Goal: Task Accomplishment & Management: Manage account settings

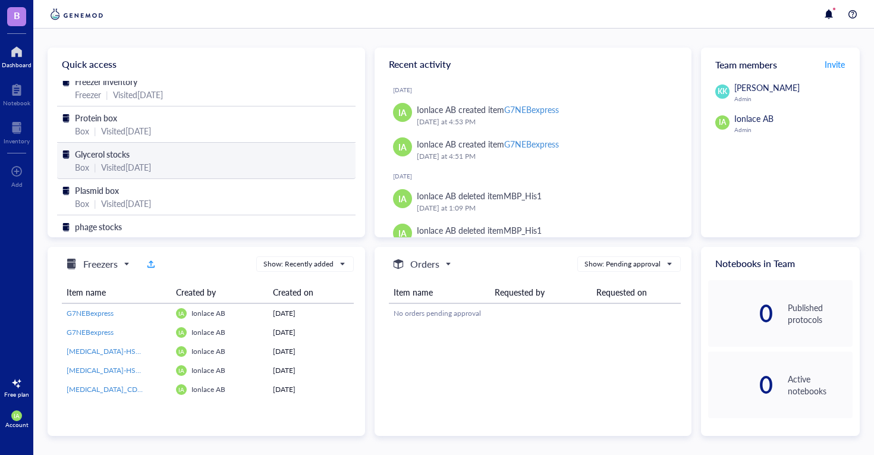
scroll to position [7, 0]
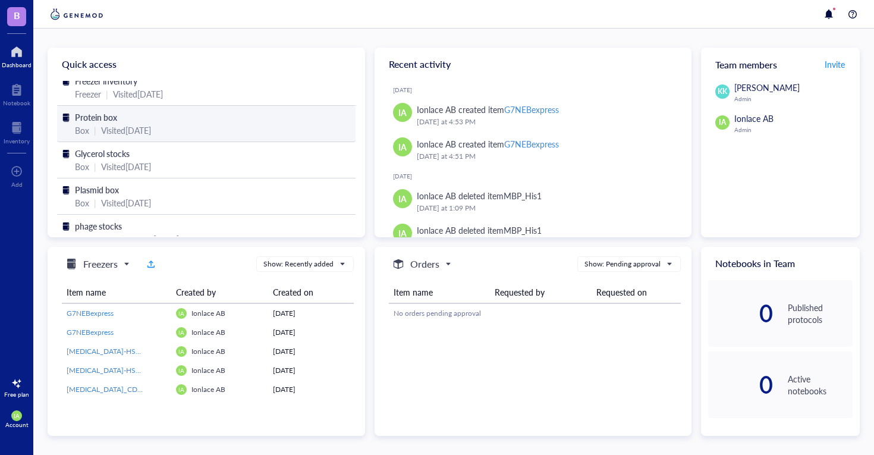
click at [149, 126] on div "Visited [DATE]" at bounding box center [126, 130] width 50 height 13
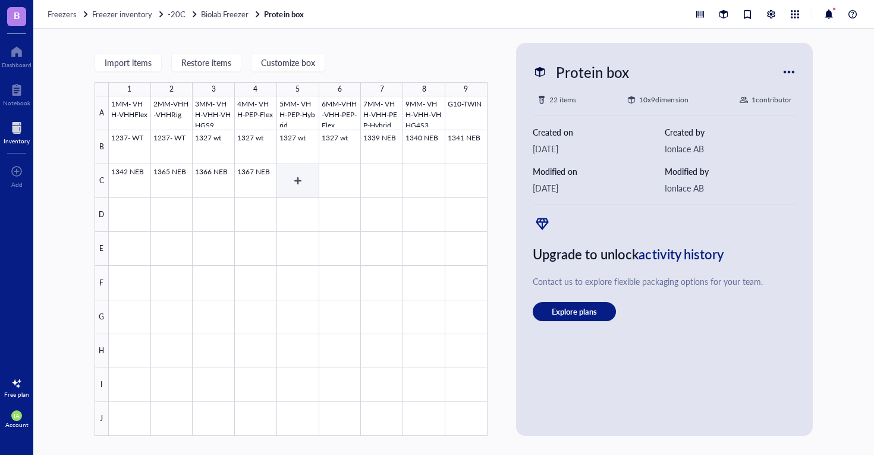
click at [299, 185] on div at bounding box center [298, 265] width 379 height 339
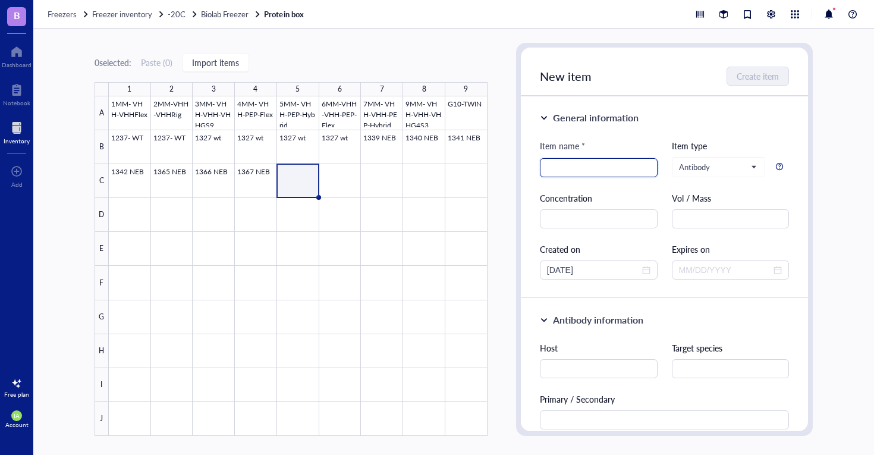
click at [600, 171] on input "search" at bounding box center [598, 168] width 103 height 18
type input "1357"
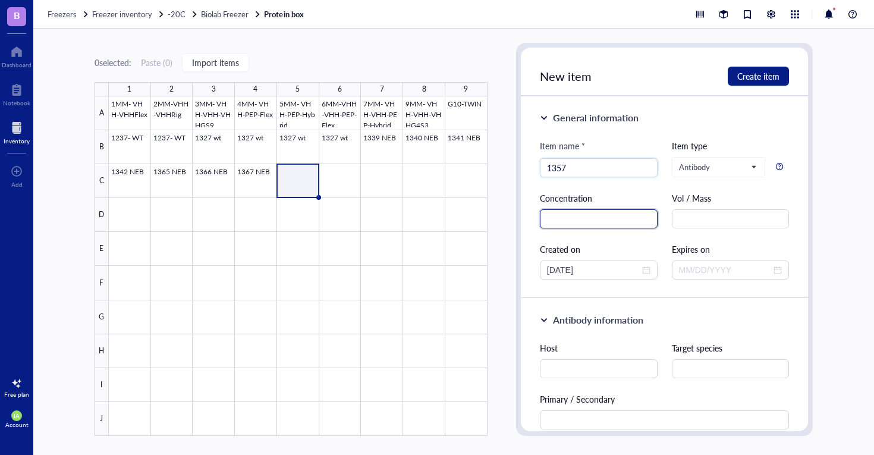
click at [622, 224] on input "text" at bounding box center [599, 218] width 118 height 19
paste input "0.073 mg/ml"
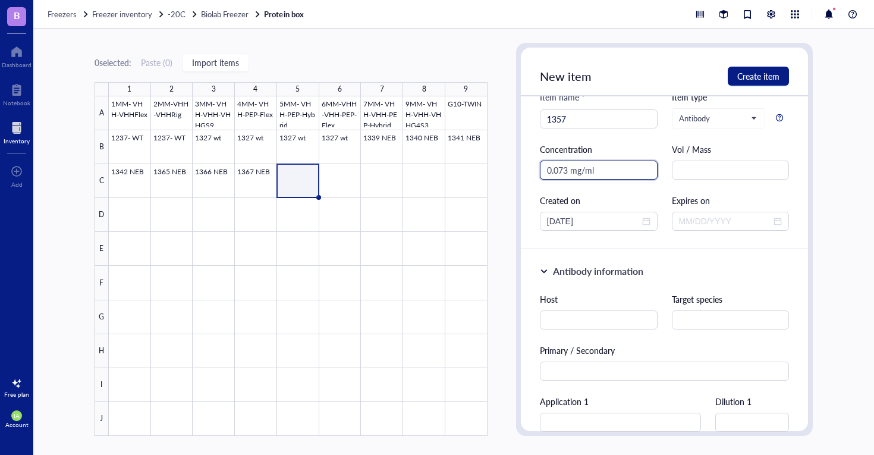
scroll to position [51, 0]
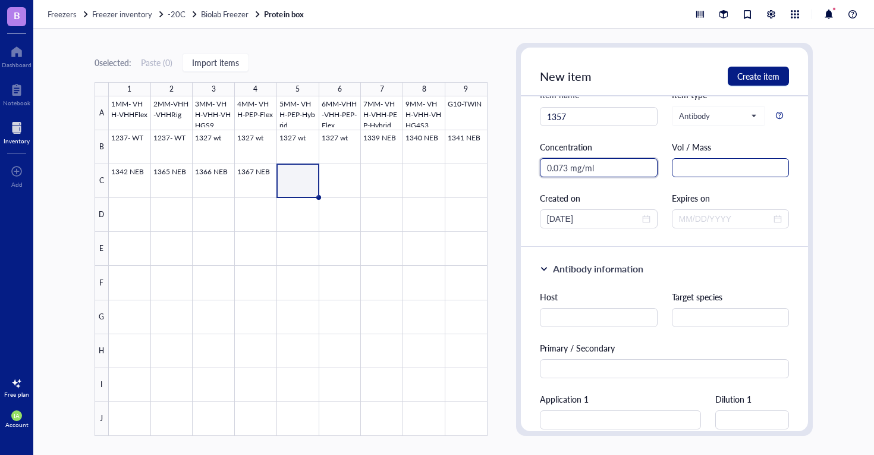
type input "0.073 mg/ml"
click at [680, 169] on input "text" at bounding box center [731, 167] width 118 height 19
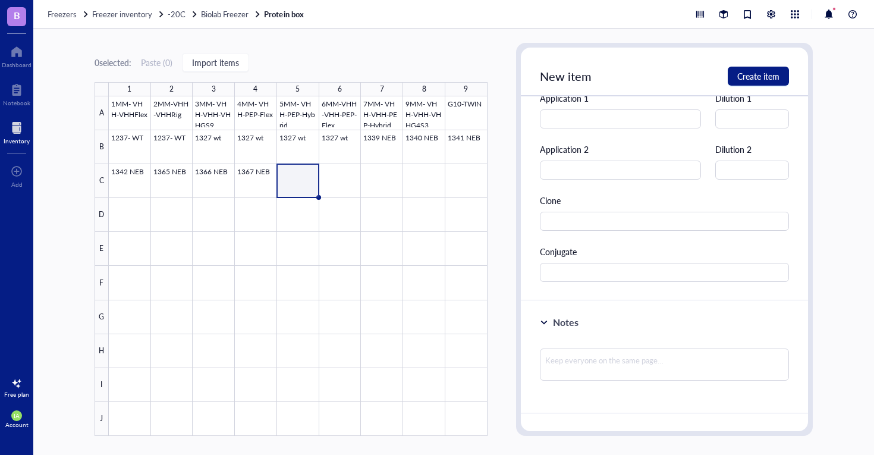
scroll to position [361, 0]
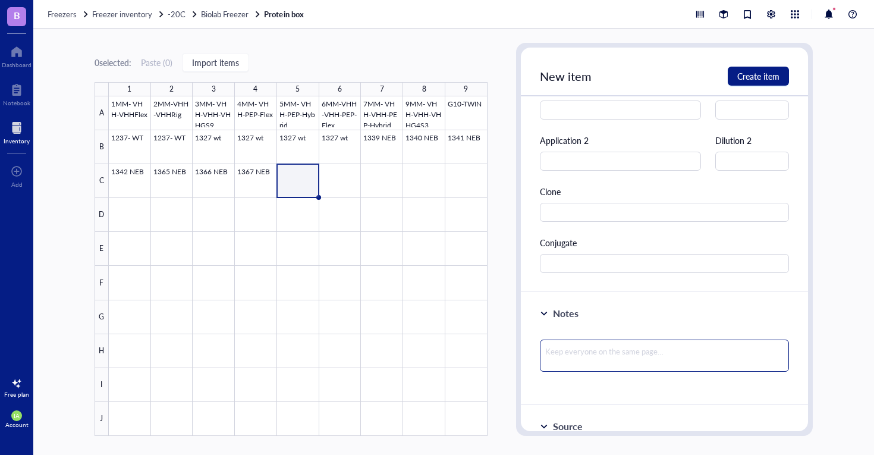
type input "1.5 ml"
click at [581, 349] on textarea at bounding box center [665, 355] width 250 height 32
type textarea "B"
type textarea "Bu"
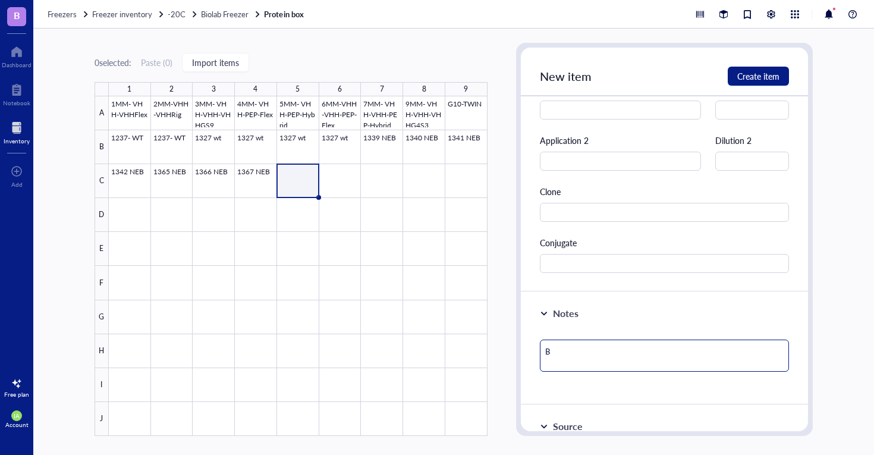
type textarea "Bu"
type textarea "Buf"
type textarea "Buff"
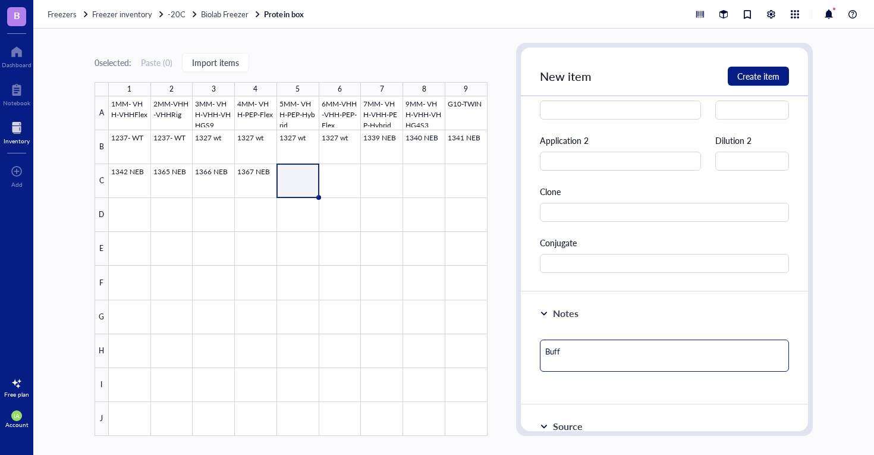
type textarea "Buffe"
type textarea "Buffer"
type textarea "Buffer:"
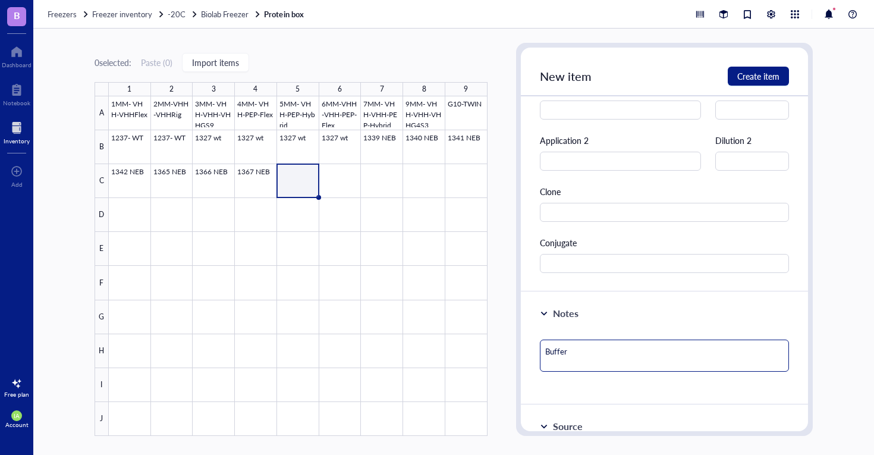
type textarea "Buffer:"
drag, startPoint x: 583, startPoint y: 348, endPoint x: 527, endPoint y: 352, distance: 55.4
click at [527, 352] on div "Notes Buffer:" at bounding box center [665, 348] width 288 height 113
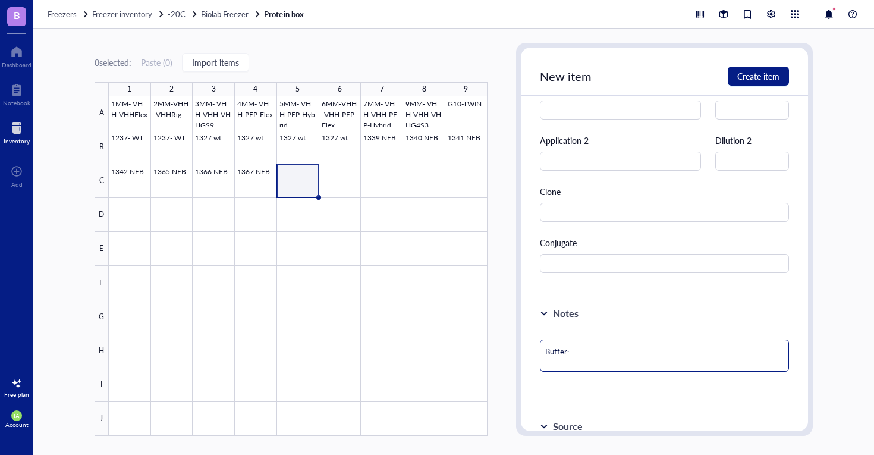
paste textarea "Storage Buffer : 1xPBS pH7.4, stored in 25% of 50% glycerol. Place : 5ml eppend…"
type textarea "Storage Buffer : 1xPBS pH7.4, stored in 25% of 50% glycerol. Place : 5ml eppend…"
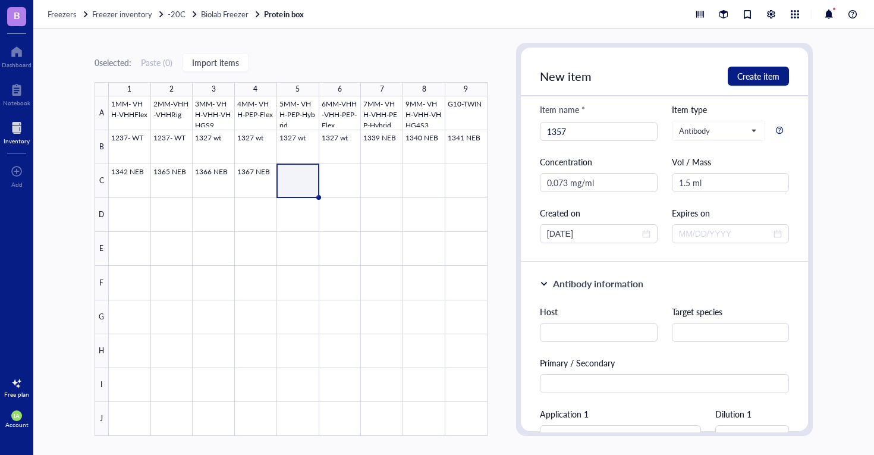
scroll to position [0, 0]
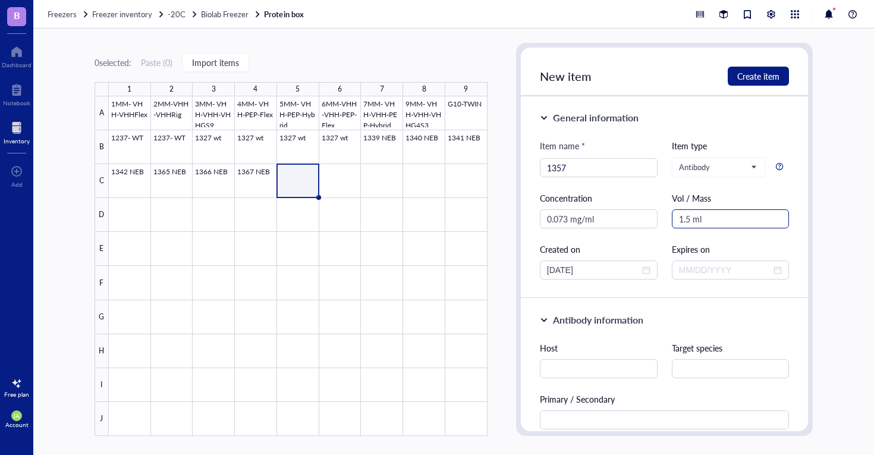
type textarea "Storage Buffer : 1xPBS pH7.4, stored in 25% of 50% glycerol. Place : 5ml eppend…"
drag, startPoint x: 700, startPoint y: 221, endPoint x: 661, endPoint y: 225, distance: 39.5
click at [662, 224] on div "Item name * 1357 Item type Antibody Concentration 0.073 mg/ml Vol / Mass 1.5 ml…" at bounding box center [665, 209] width 250 height 140
click at [760, 72] on span "Create item" at bounding box center [758, 76] width 42 height 10
type textarea "Keep everyone on the same page…"
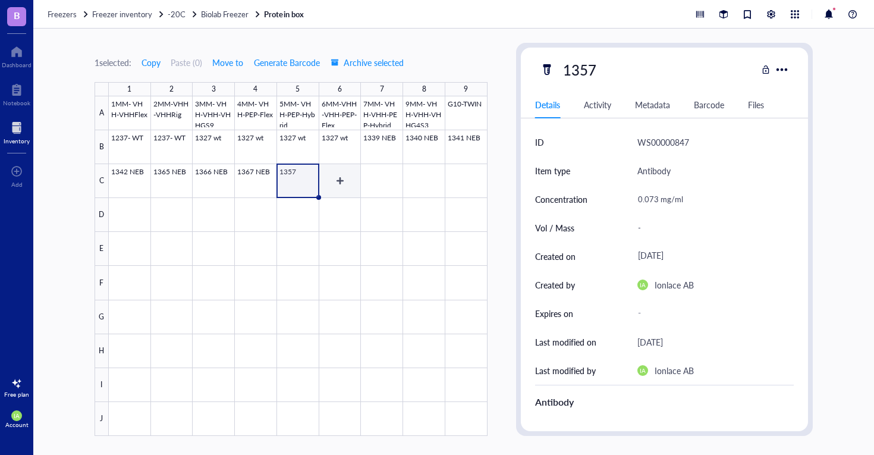
click at [344, 181] on div at bounding box center [298, 265] width 379 height 339
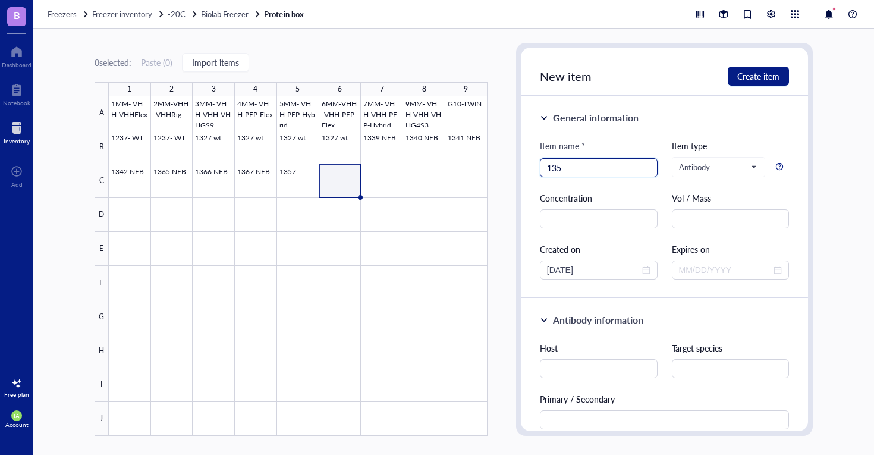
type input "1358"
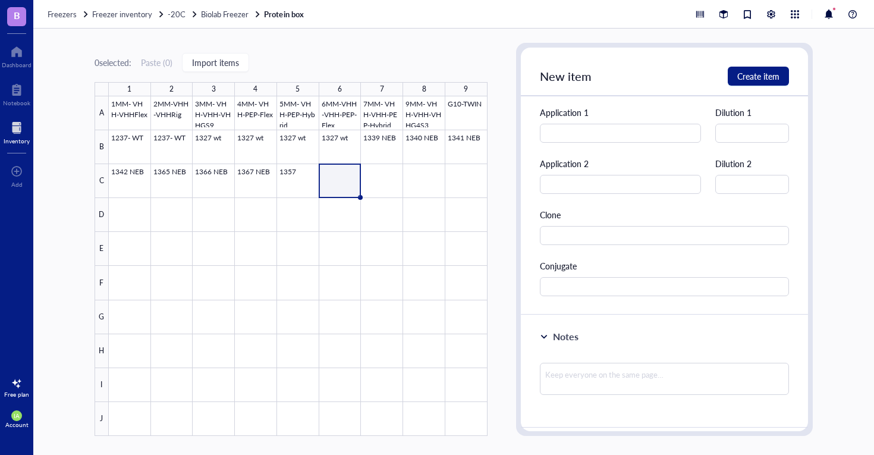
scroll to position [330, 0]
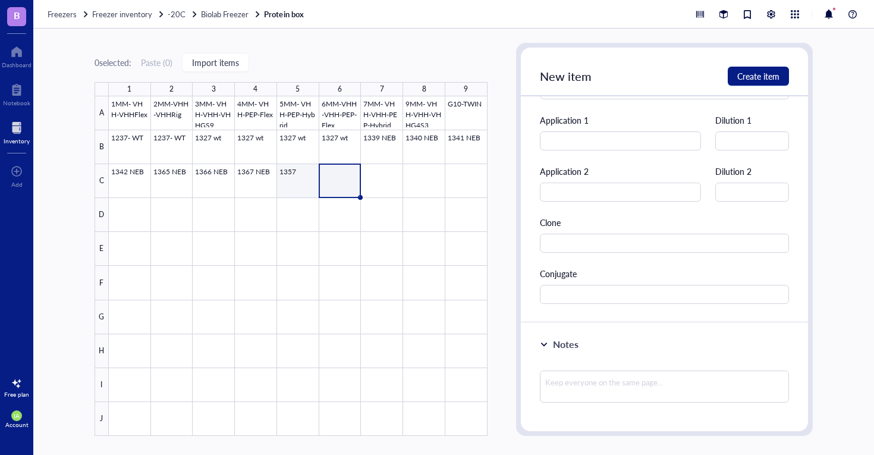
click at [295, 190] on div at bounding box center [298, 265] width 379 height 339
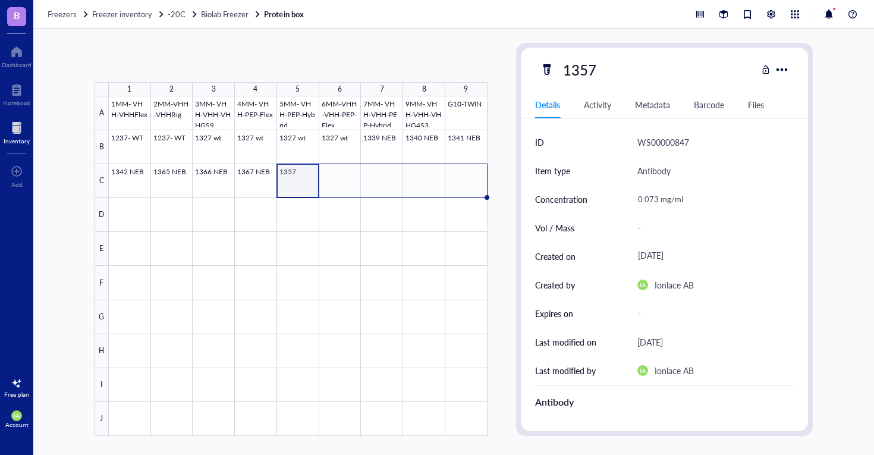
drag, startPoint x: 319, startPoint y: 198, endPoint x: 451, endPoint y: 198, distance: 132.6
click at [0, 0] on div "1MM- VHH-VHHFlex 2MM-VHH-VHHRig 3MM- VHH-VHH-VHHGS9 4MM- VHH-PEP-Flex 5MM- VHH-…" at bounding box center [0, 0] width 0 height 0
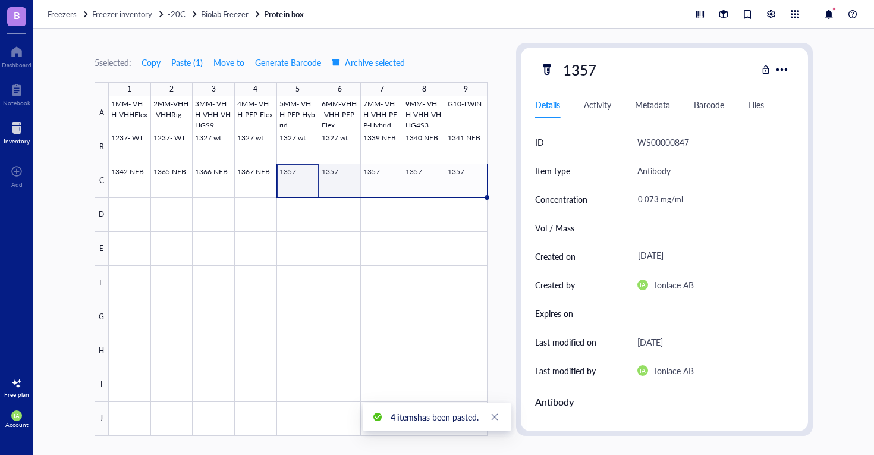
click at [344, 185] on div at bounding box center [298, 265] width 379 height 339
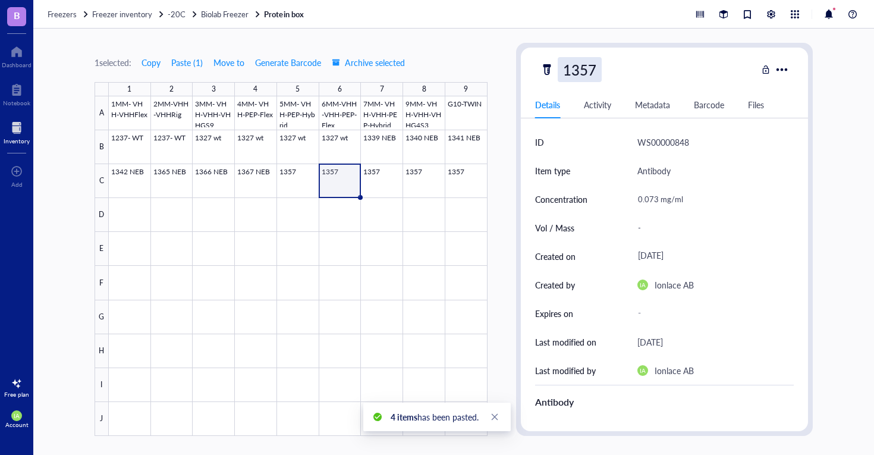
click at [593, 65] on div "1357" at bounding box center [580, 69] width 44 height 25
type input "1358"
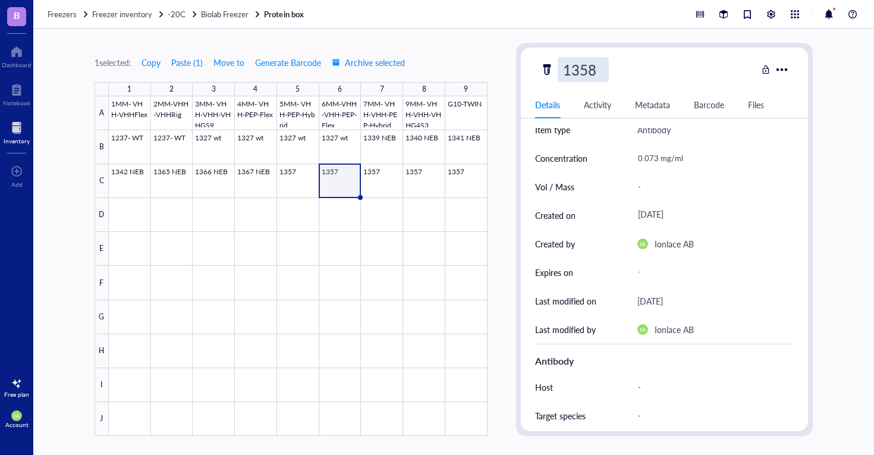
scroll to position [47, 0]
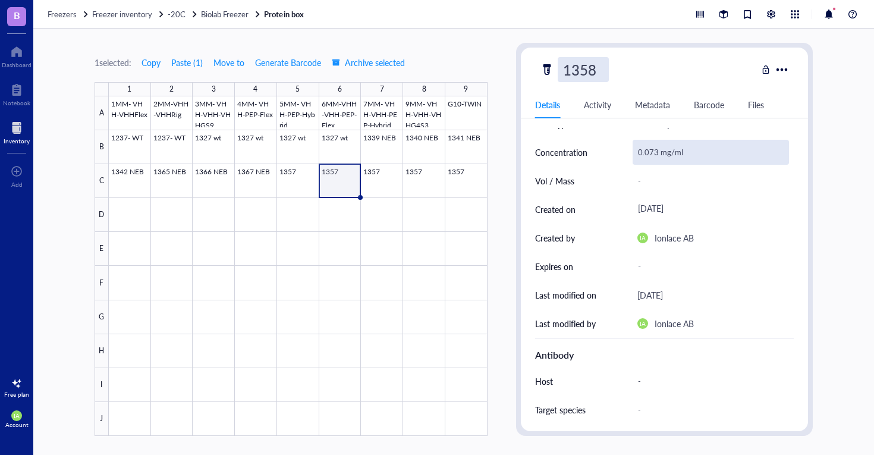
click at [649, 150] on div "0.073 mg/ml" at bounding box center [711, 152] width 157 height 25
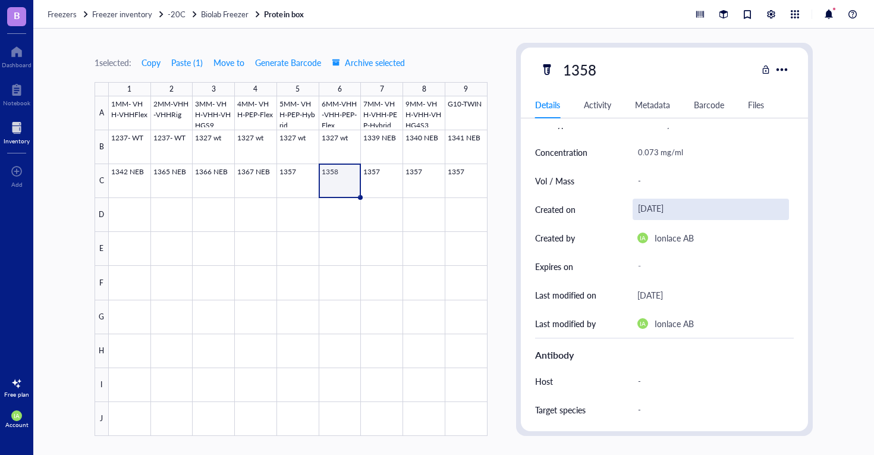
click at [663, 207] on div "[DATE]" at bounding box center [711, 209] width 157 height 21
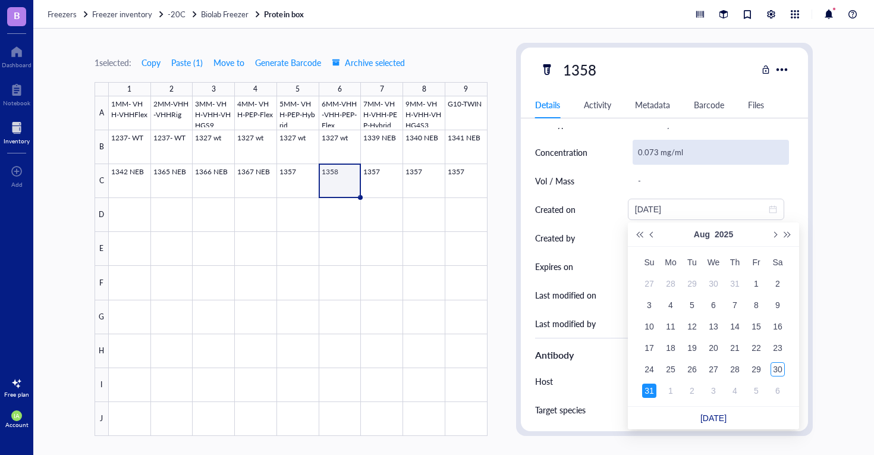
click at [659, 153] on div "0.073 mg/ml" at bounding box center [711, 152] width 157 height 25
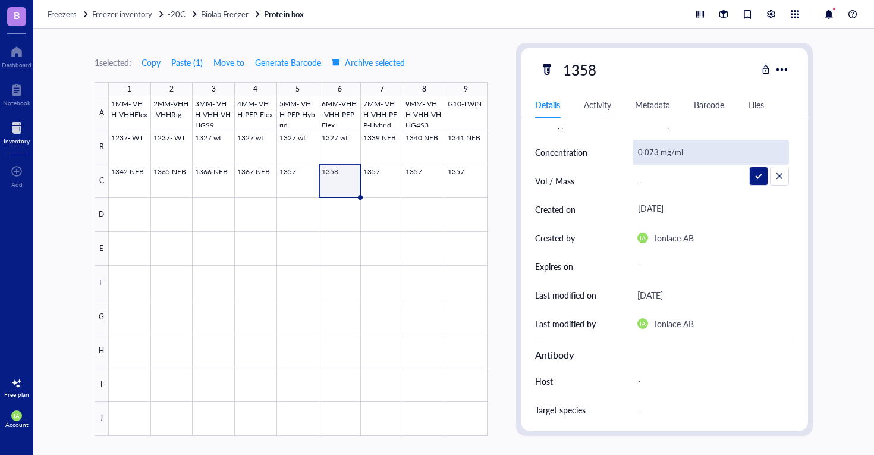
drag, startPoint x: 689, startPoint y: 152, endPoint x: 634, endPoint y: 152, distance: 55.3
click at [634, 152] on input "0.073 mg/ml" at bounding box center [711, 152] width 156 height 24
type input "1.134 mg/ml"
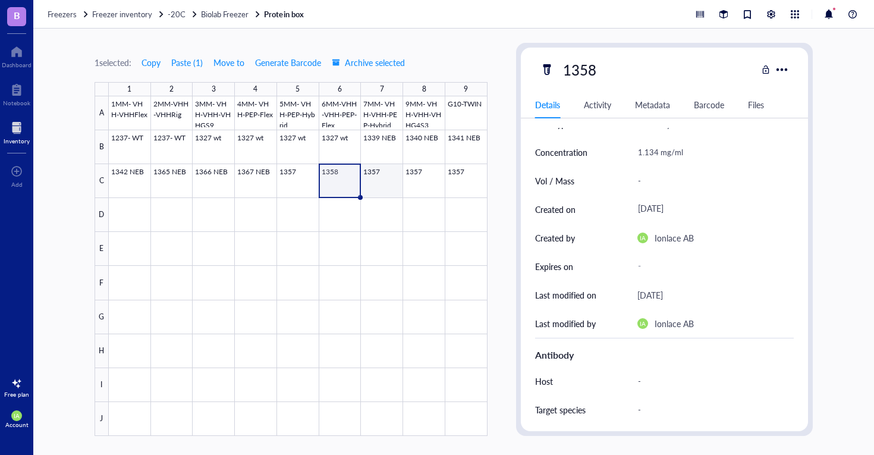
click at [386, 183] on div at bounding box center [298, 265] width 379 height 339
click at [593, 68] on div "1357" at bounding box center [580, 69] width 44 height 25
type input "1359"
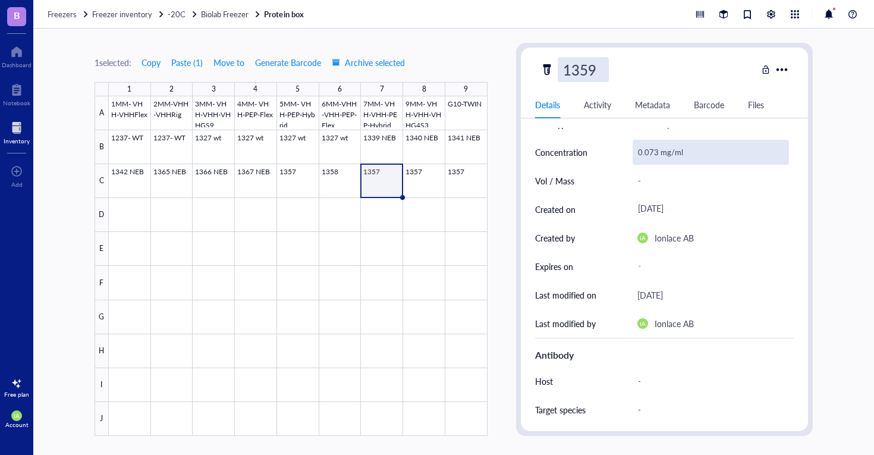
click at [665, 157] on div "0.073 mg/ml" at bounding box center [711, 152] width 157 height 25
click at [688, 150] on div "0.073 mg/ml" at bounding box center [711, 152] width 157 height 25
drag, startPoint x: 684, startPoint y: 150, endPoint x: 636, endPoint y: 151, distance: 48.2
click at [636, 151] on input "0.073 mg/ml" at bounding box center [711, 152] width 156 height 24
type input "0.141 mg/ml"
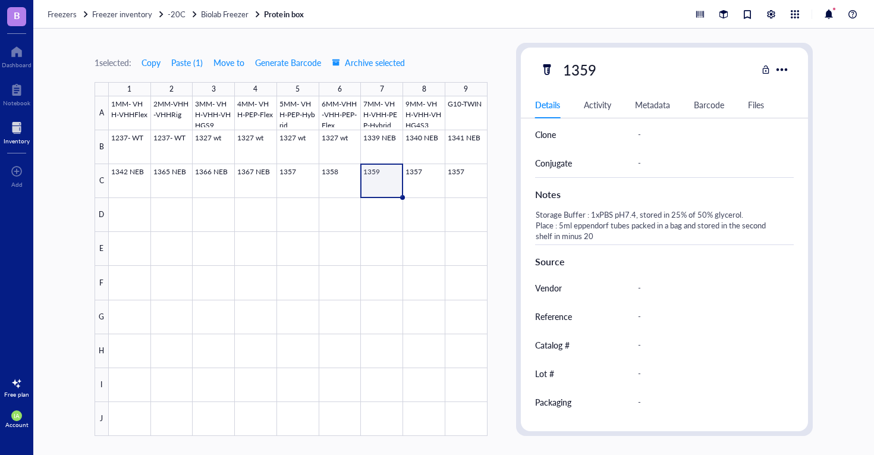
scroll to position [517, 0]
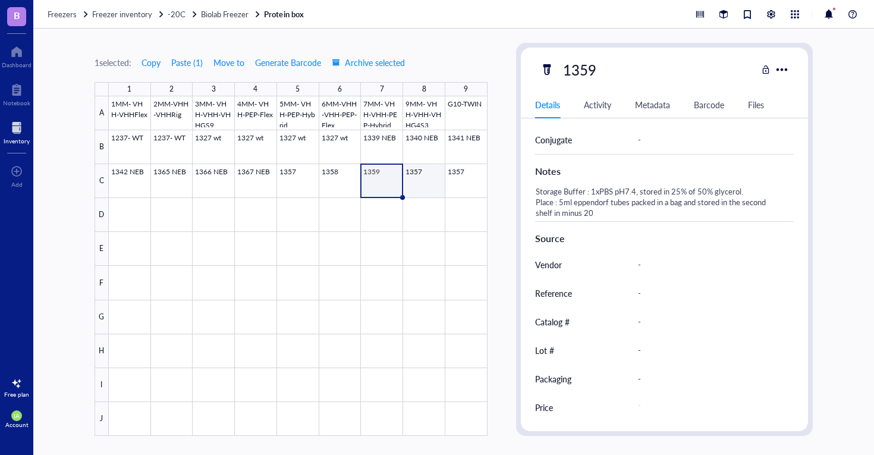
click at [426, 184] on div at bounding box center [298, 265] width 379 height 339
click at [595, 68] on div "1357" at bounding box center [580, 69] width 44 height 25
type input "1360"
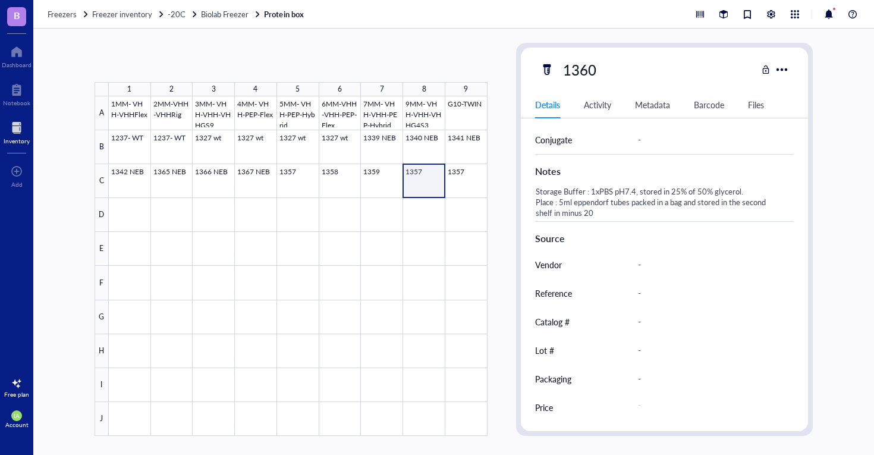
click at [430, 190] on div at bounding box center [298, 265] width 379 height 339
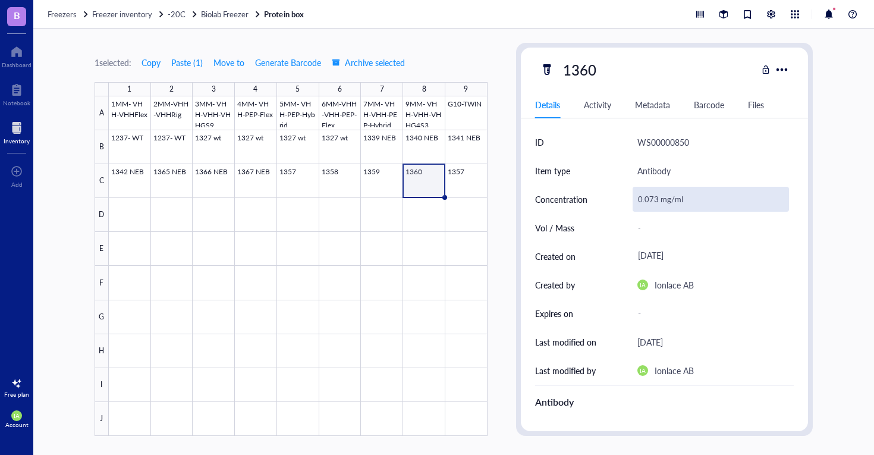
click at [658, 202] on div "0.073 mg/ml" at bounding box center [711, 199] width 157 height 25
drag, startPoint x: 692, startPoint y: 199, endPoint x: 621, endPoint y: 199, distance: 70.8
click at [621, 199] on div "Concentration 0.073 mg/ml" at bounding box center [664, 199] width 259 height 29
type input "0.458 mg/ml"
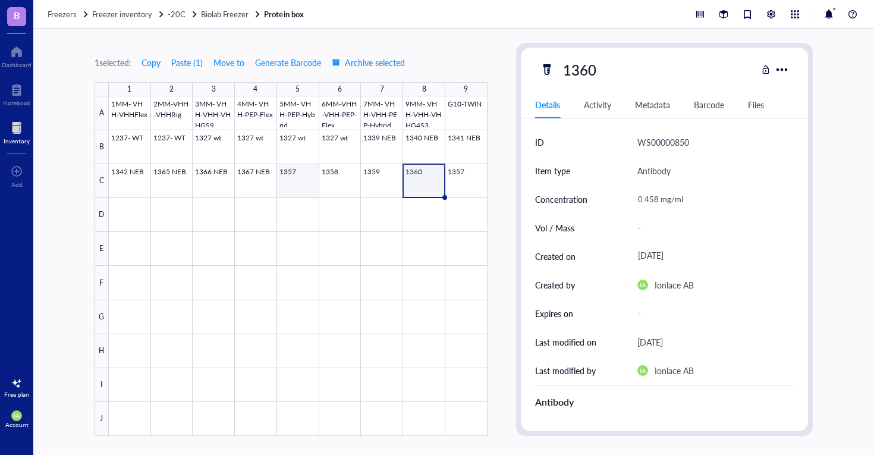
click at [296, 186] on div at bounding box center [298, 265] width 379 height 339
click at [595, 74] on div "1357" at bounding box center [580, 69] width 44 height 25
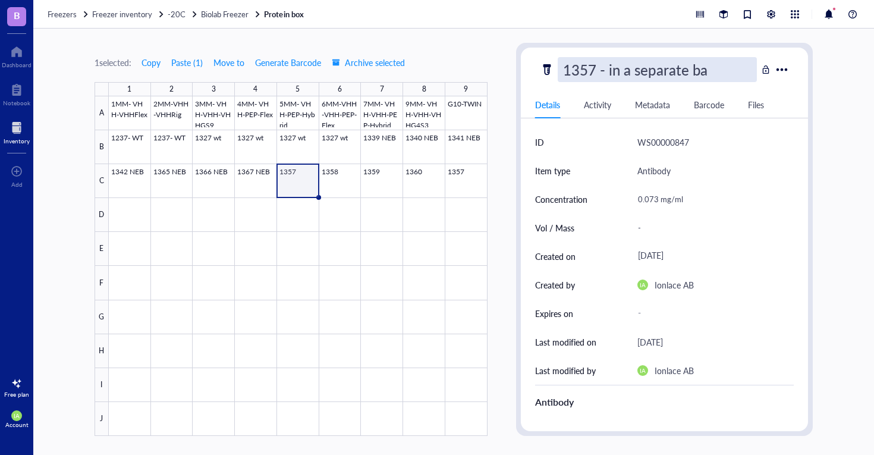
type input "1357 - in a separate bag"
click at [775, 153] on div "WS00000847" at bounding box center [715, 142] width 157 height 29
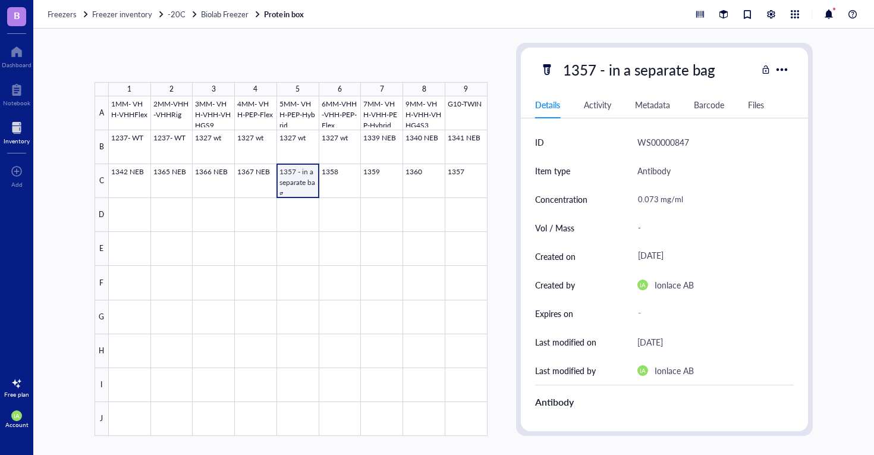
click at [309, 178] on div at bounding box center [298, 265] width 379 height 339
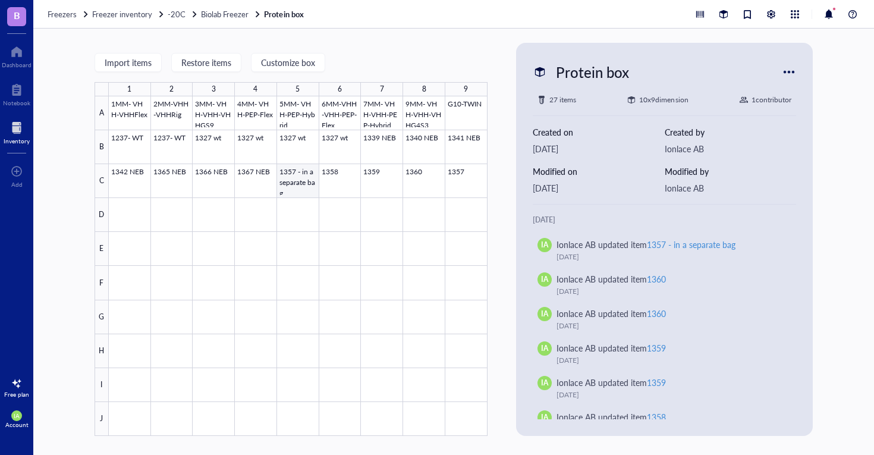
click at [310, 187] on div at bounding box center [298, 265] width 379 height 339
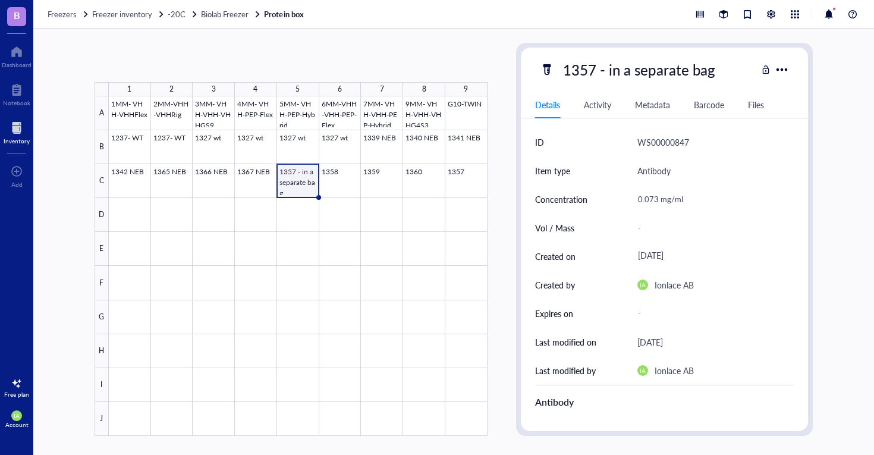
drag, startPoint x: 318, startPoint y: 196, endPoint x: 298, endPoint y: 189, distance: 20.9
click at [0, 0] on div "1MM- VHH-VHHFlex 2MM-VHH-VHHRig 3MM- VHH-VHH-VHHGS9 4MM- VHH-PEP-Flex 5MM- VHH-…" at bounding box center [0, 0] width 0 height 0
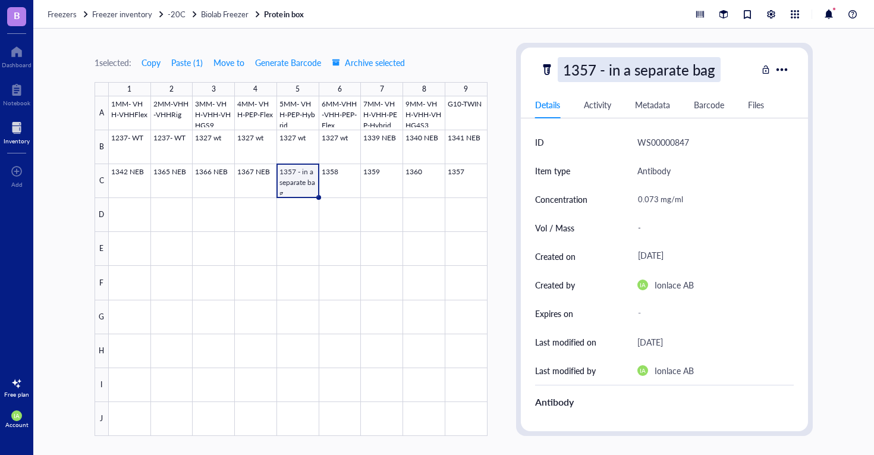
click at [606, 71] on div "1357 - in a separate bag" at bounding box center [639, 69] width 163 height 25
click at [601, 74] on input "1357 - in a separate bag" at bounding box center [657, 70] width 199 height 24
drag, startPoint x: 609, startPoint y: 72, endPoint x: 710, endPoint y: 66, distance: 101.2
click at [710, 66] on input "1357 - in a separate bag" at bounding box center [657, 70] width 199 height 24
type input "1357 - not in this box"
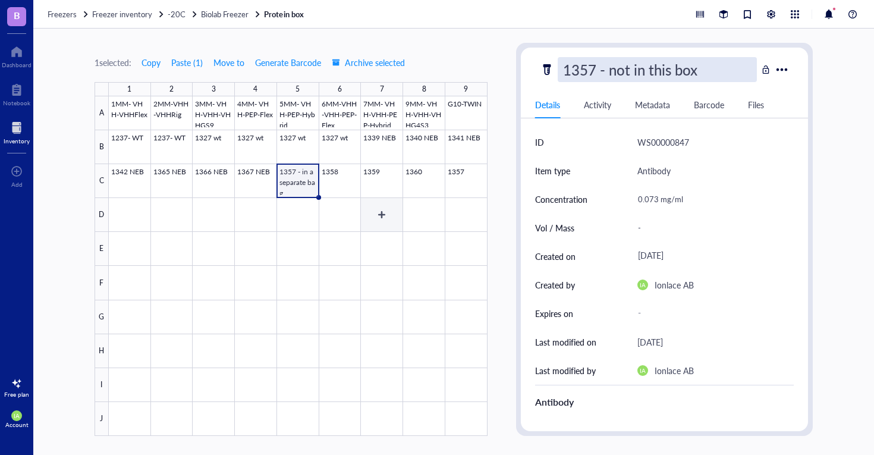
click at [363, 237] on div at bounding box center [298, 265] width 379 height 339
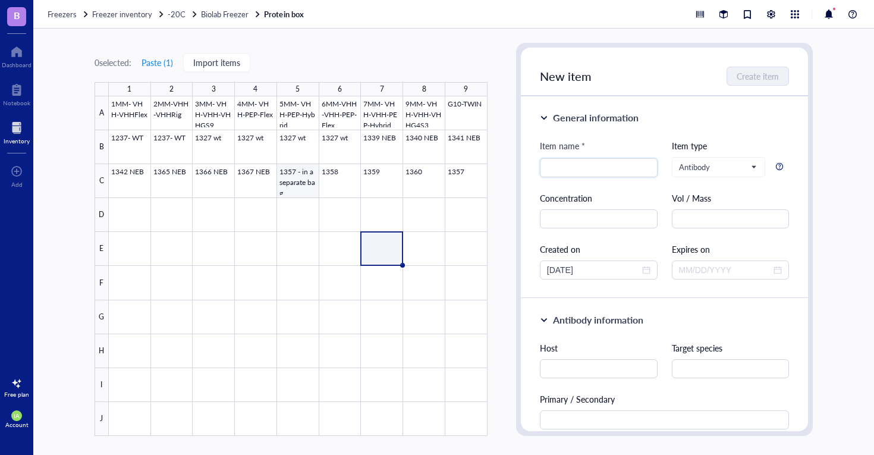
click at [303, 189] on div at bounding box center [298, 265] width 379 height 339
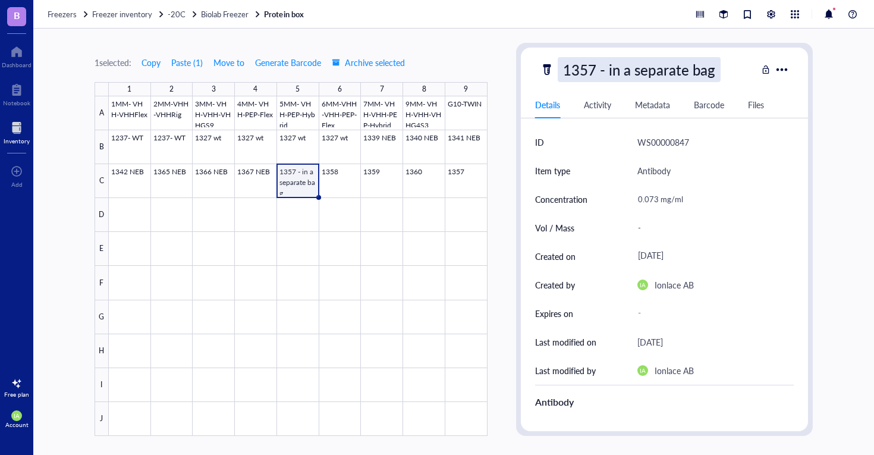
click at [610, 71] on div "1357 - in a separate bag" at bounding box center [639, 69] width 163 height 25
drag, startPoint x: 608, startPoint y: 73, endPoint x: 718, endPoint y: 71, distance: 110.0
click at [718, 71] on input "1357 - in a separate bag" at bounding box center [657, 70] width 199 height 24
type input "1357 - not in this box"
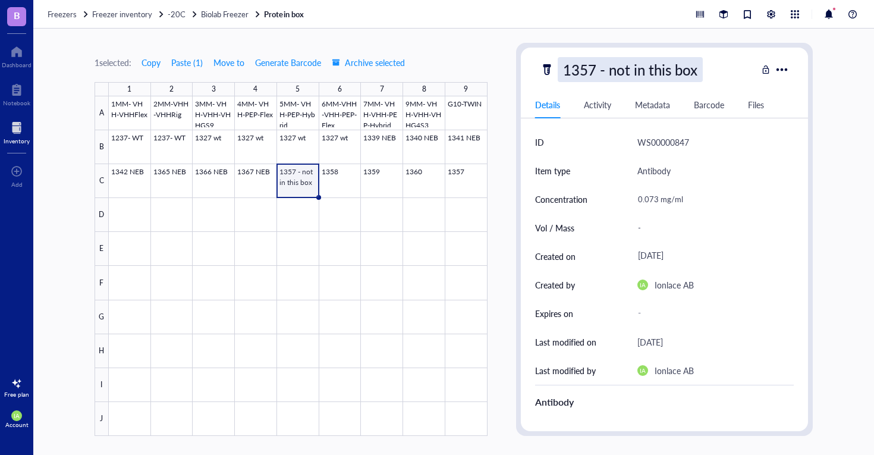
click at [702, 80] on div "1357 - not in this box" at bounding box center [630, 69] width 145 height 25
drag, startPoint x: 699, startPoint y: 74, endPoint x: 611, endPoint y: 69, distance: 88.7
click at [611, 69] on input "1357 - not in this box" at bounding box center [657, 70] width 199 height 24
click at [337, 174] on div at bounding box center [298, 265] width 379 height 339
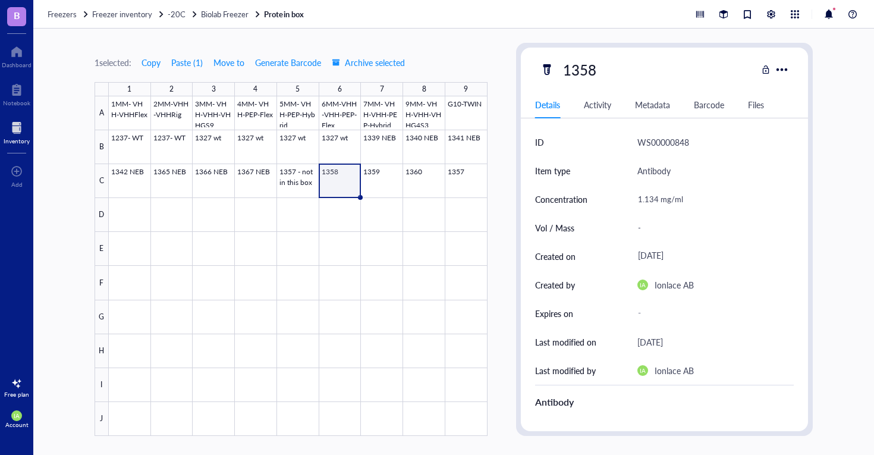
click at [605, 74] on div "1358" at bounding box center [649, 69] width 218 height 25
click at [593, 73] on div "1358" at bounding box center [580, 69] width 44 height 25
type input "1358- not in this box"
click at [410, 214] on div at bounding box center [298, 265] width 379 height 339
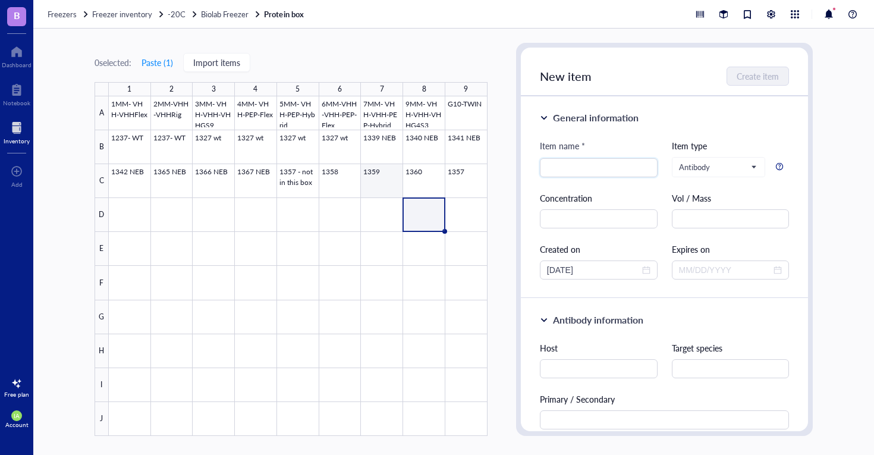
click at [383, 184] on div at bounding box center [298, 265] width 379 height 339
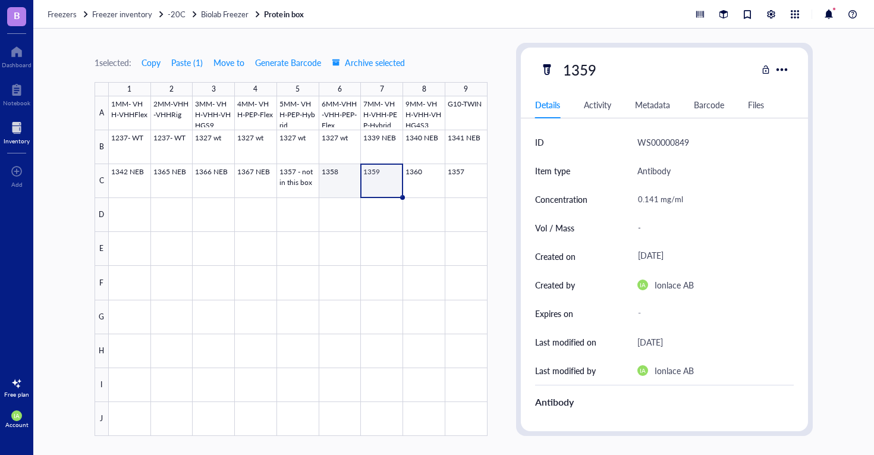
click at [342, 183] on div at bounding box center [298, 265] width 379 height 339
click at [593, 67] on div "1358" at bounding box center [580, 69] width 44 height 25
type input "1358 - not in this box"
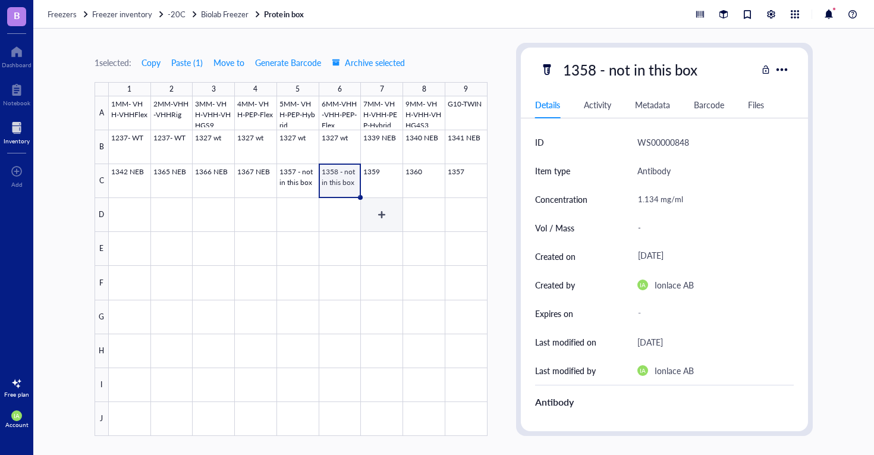
click at [386, 185] on div at bounding box center [298, 265] width 379 height 339
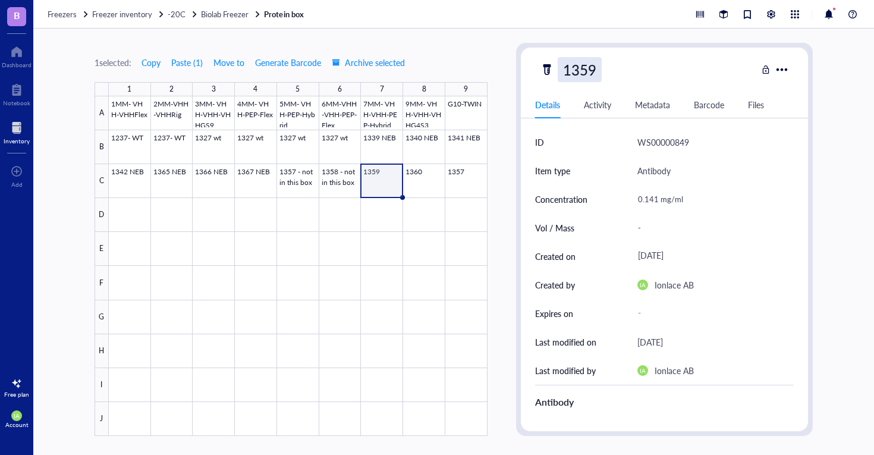
click at [600, 67] on div "1359" at bounding box center [580, 69] width 44 height 25
type input "1359 - not in this box"
click at [416, 179] on div at bounding box center [298, 265] width 379 height 339
click at [597, 68] on div "1360" at bounding box center [580, 69] width 44 height 25
type input "1360 - not in this box"
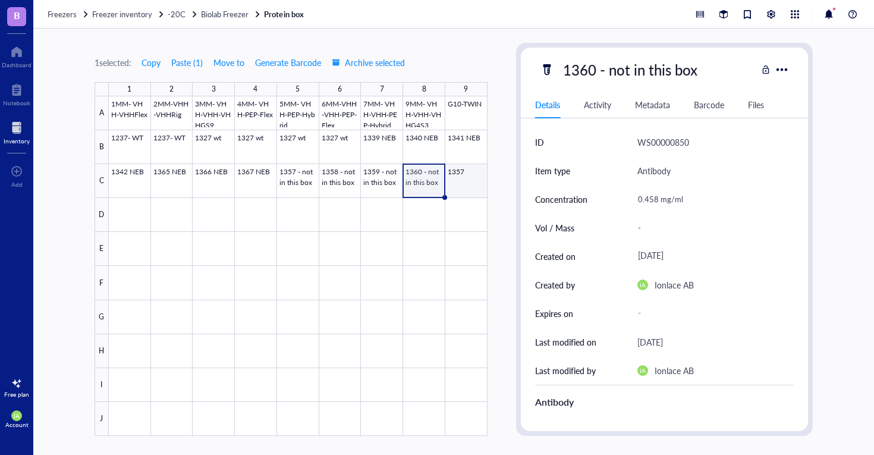
click at [451, 189] on div at bounding box center [298, 265] width 379 height 339
click at [640, 81] on div "1357" at bounding box center [649, 69] width 218 height 25
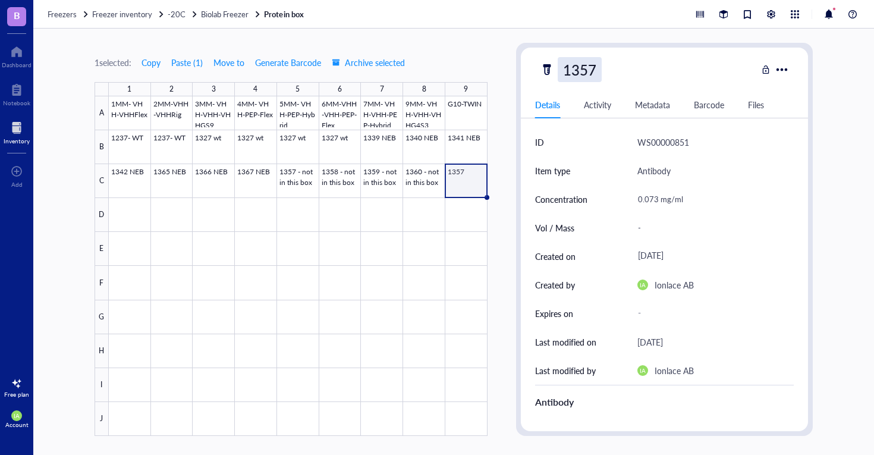
click at [593, 66] on div "1357" at bounding box center [580, 69] width 44 height 25
type input "1361- not in this box"
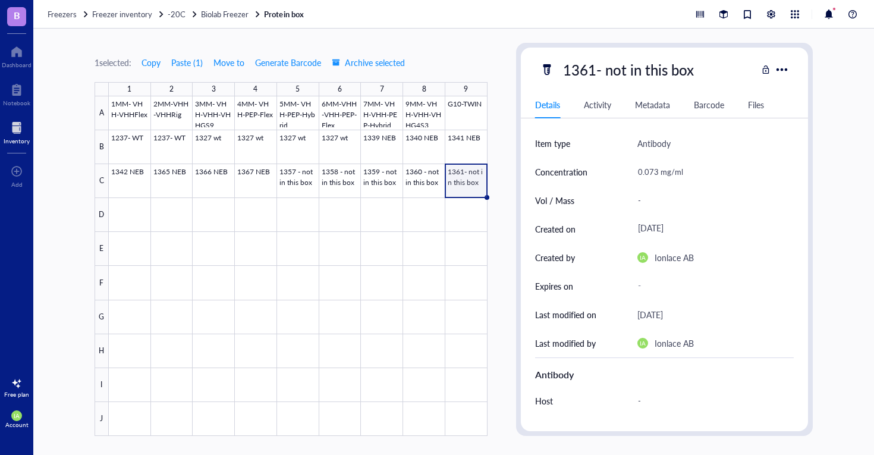
scroll to position [16, 0]
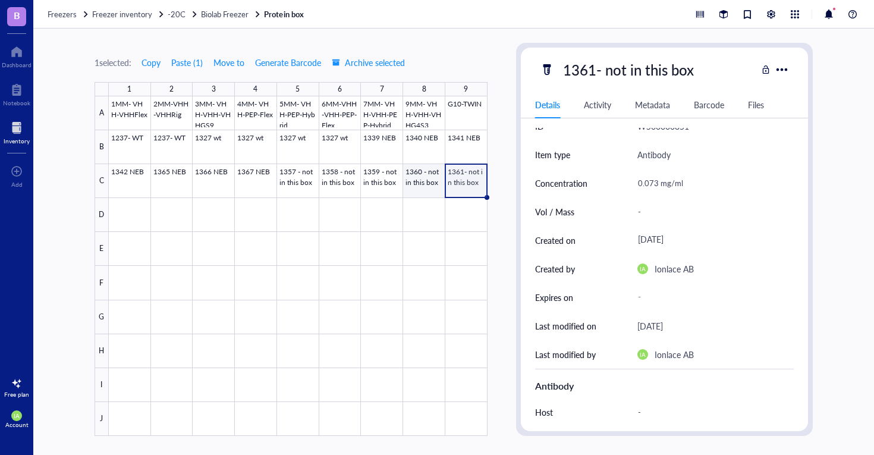
click at [403, 173] on div at bounding box center [298, 265] width 379 height 339
click at [331, 182] on div at bounding box center [298, 265] width 379 height 339
click at [372, 181] on div at bounding box center [298, 265] width 379 height 339
click at [417, 181] on div at bounding box center [298, 265] width 379 height 339
click at [470, 179] on div at bounding box center [298, 265] width 379 height 339
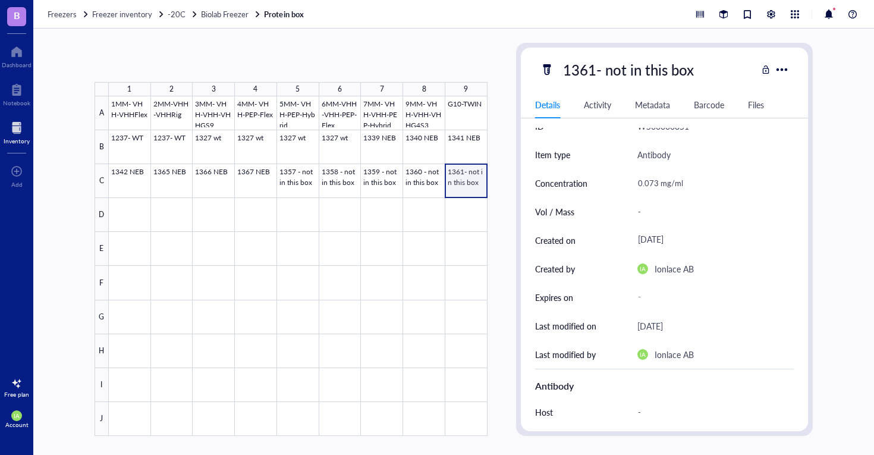
click at [472, 178] on div at bounding box center [298, 265] width 379 height 339
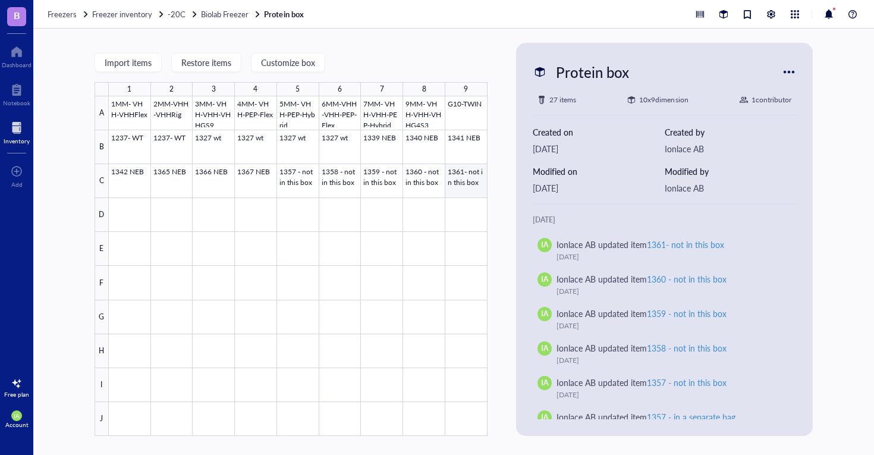
click at [461, 182] on div at bounding box center [298, 265] width 379 height 339
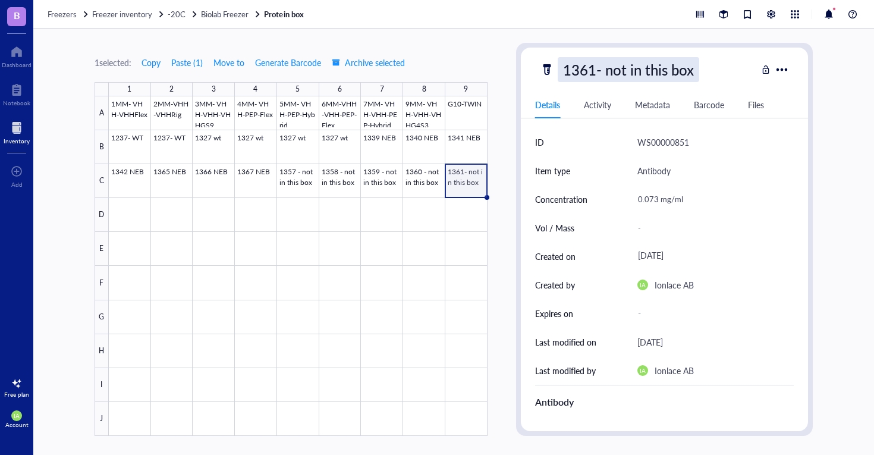
click at [597, 70] on div "1361- not in this box" at bounding box center [629, 69] width 142 height 25
click at [592, 70] on input "1361- not in this box" at bounding box center [653, 70] width 191 height 24
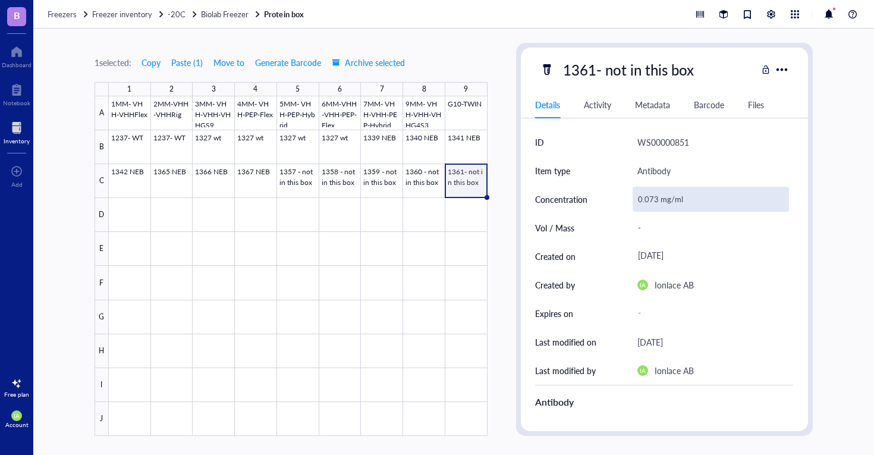
click at [652, 202] on div "0.073 mg/ml" at bounding box center [711, 199] width 157 height 25
drag, startPoint x: 683, startPoint y: 199, endPoint x: 628, endPoint y: 199, distance: 54.1
click at [628, 199] on div "Concentration 0.073 mg/ml" at bounding box center [664, 199] width 259 height 29
type input "1.119 mg/ml"
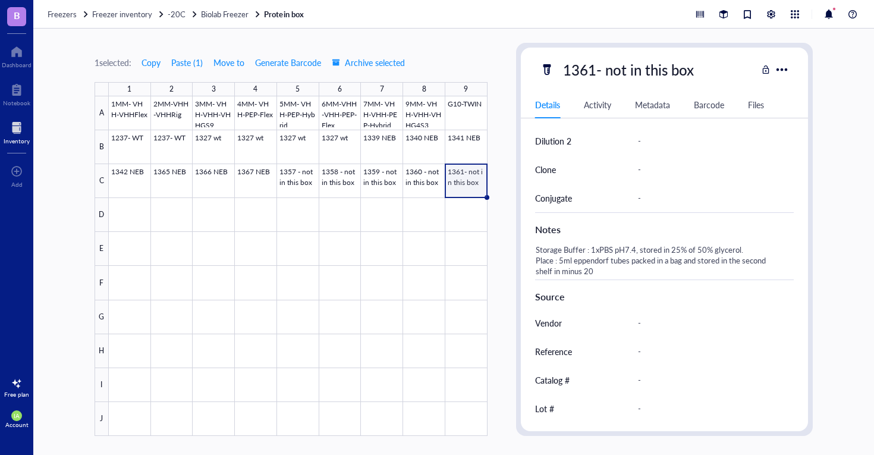
scroll to position [459, 0]
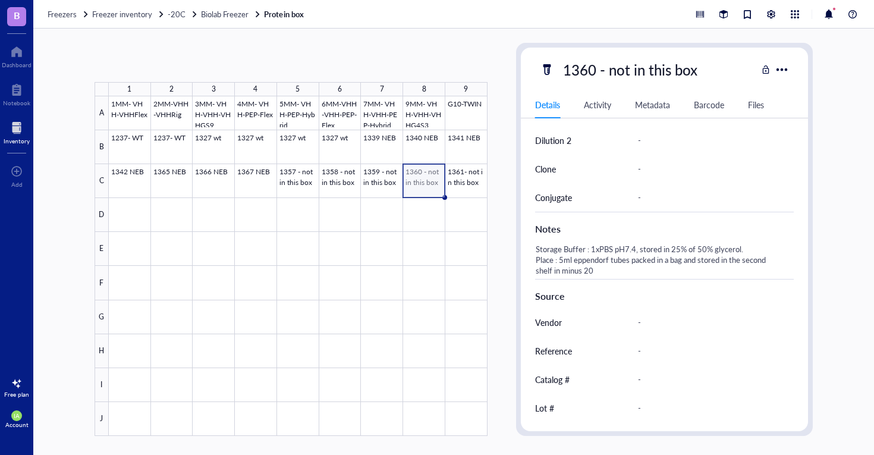
click at [418, 174] on div at bounding box center [298, 265] width 379 height 339
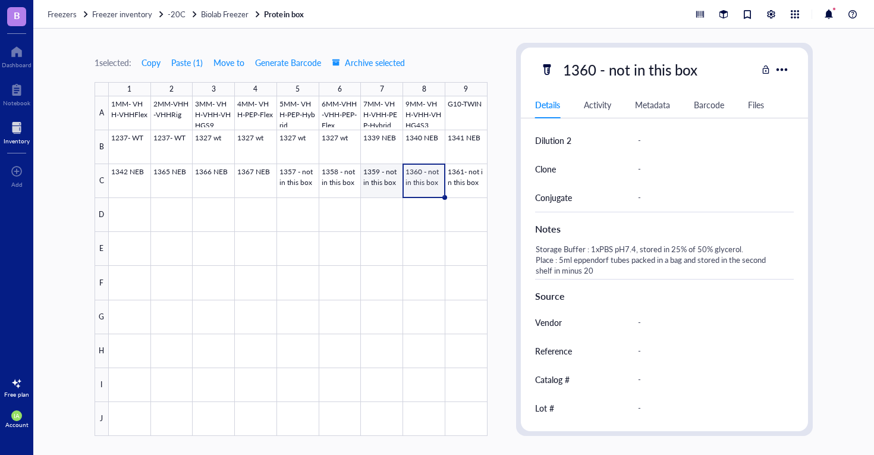
click at [366, 171] on div at bounding box center [298, 265] width 379 height 339
click at [329, 176] on div at bounding box center [298, 265] width 379 height 339
click at [288, 175] on div at bounding box center [298, 265] width 379 height 339
click at [328, 177] on div at bounding box center [298, 265] width 379 height 339
click at [294, 178] on div at bounding box center [298, 265] width 379 height 339
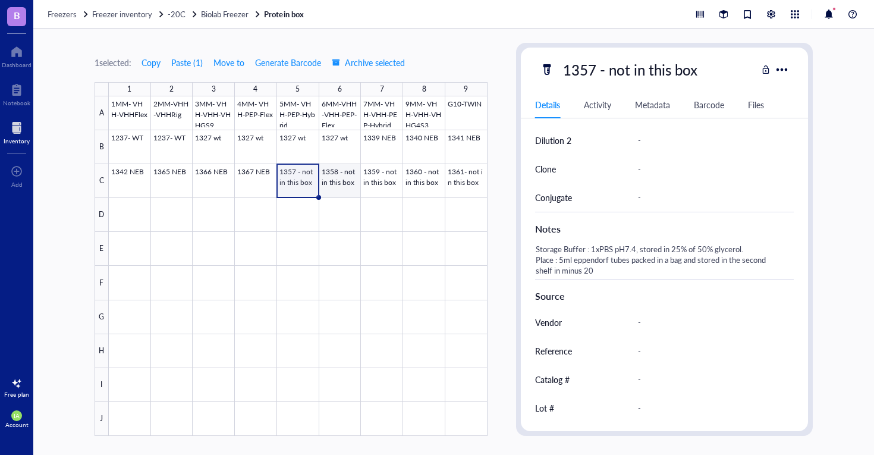
click at [350, 176] on div at bounding box center [298, 265] width 379 height 339
click at [393, 181] on div at bounding box center [298, 265] width 379 height 339
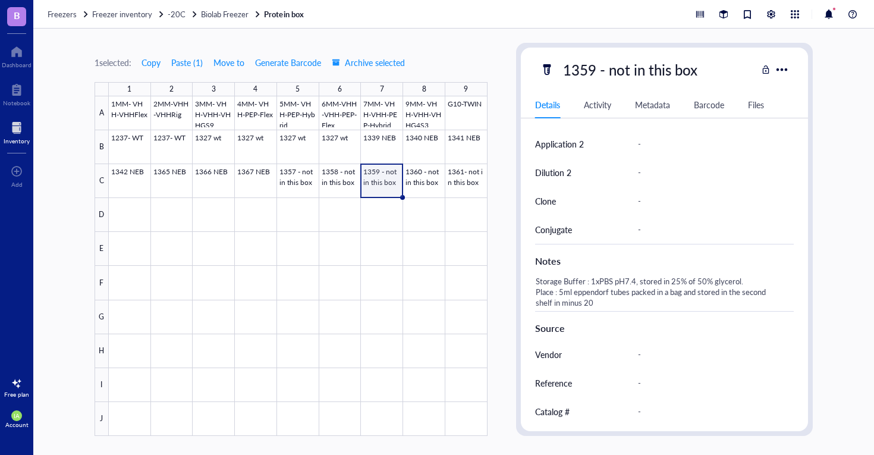
scroll to position [430, 0]
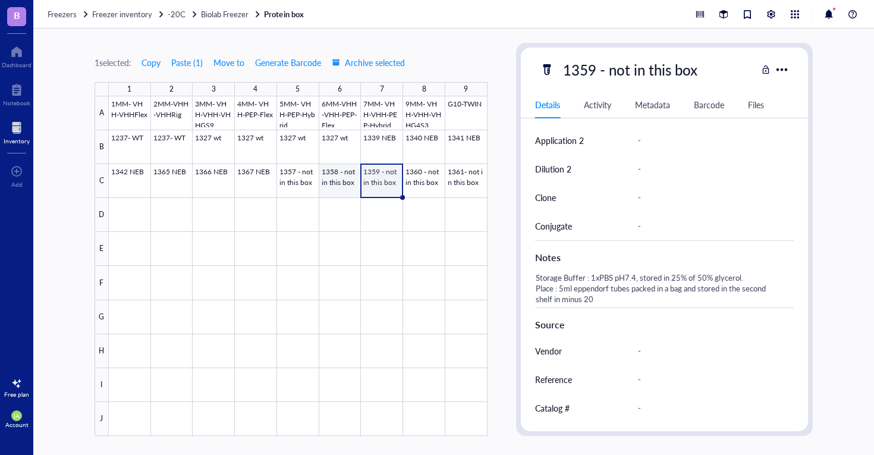
click at [350, 177] on div at bounding box center [298, 265] width 379 height 339
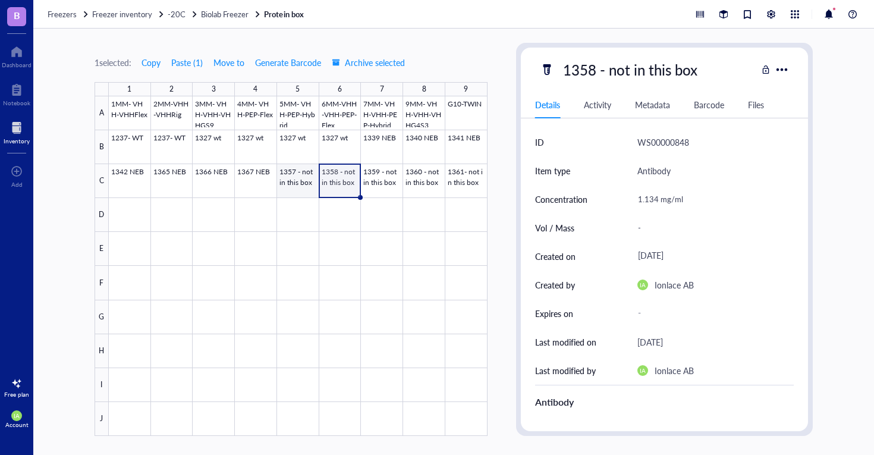
click at [301, 175] on div at bounding box center [298, 265] width 379 height 339
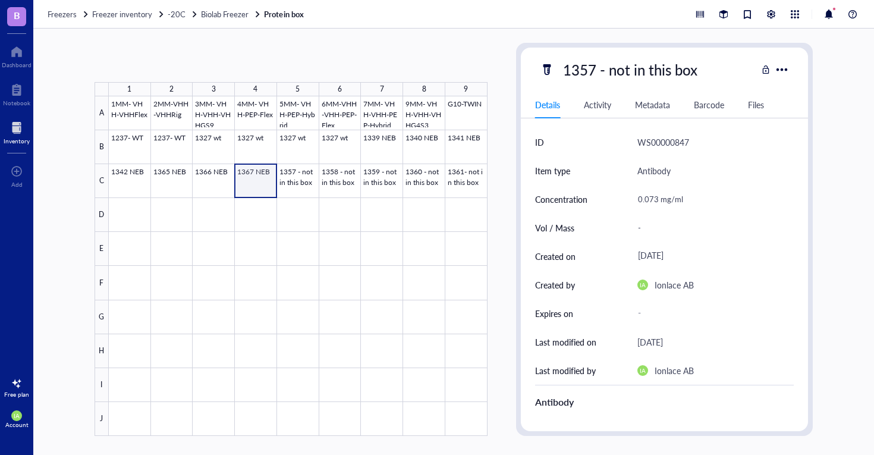
click at [263, 182] on div at bounding box center [298, 265] width 379 height 339
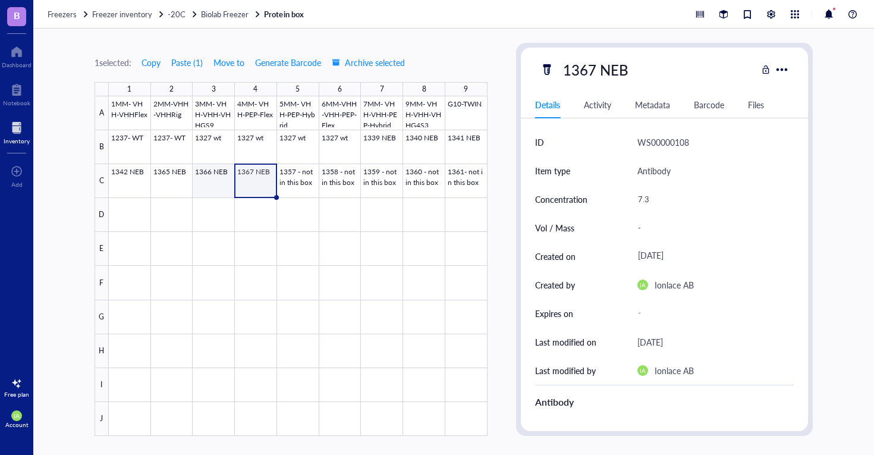
click at [207, 181] on div at bounding box center [298, 265] width 379 height 339
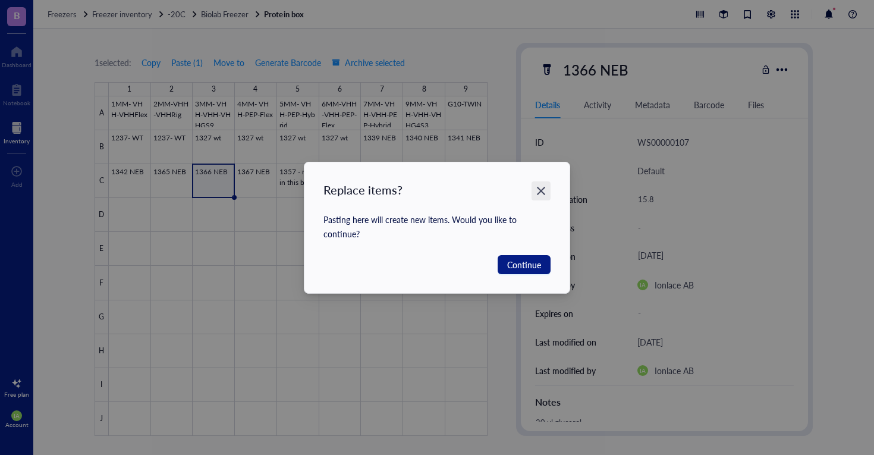
click at [541, 189] on icon "Close" at bounding box center [541, 190] width 11 height 11
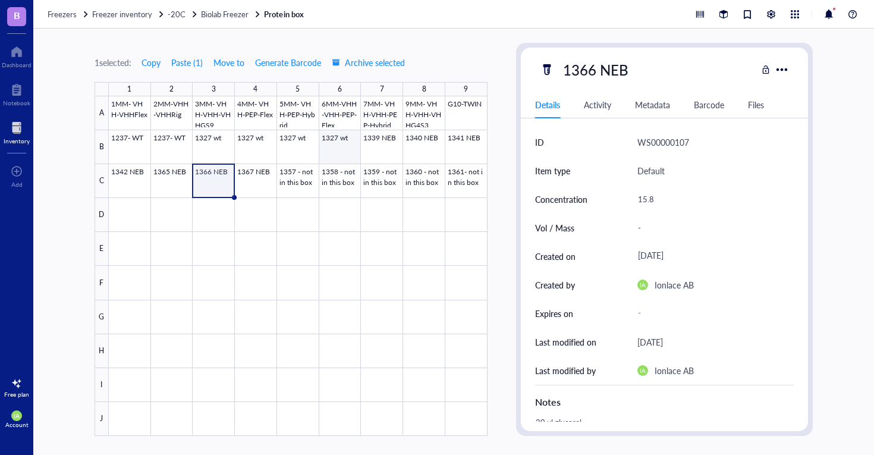
click at [347, 149] on div at bounding box center [298, 265] width 379 height 339
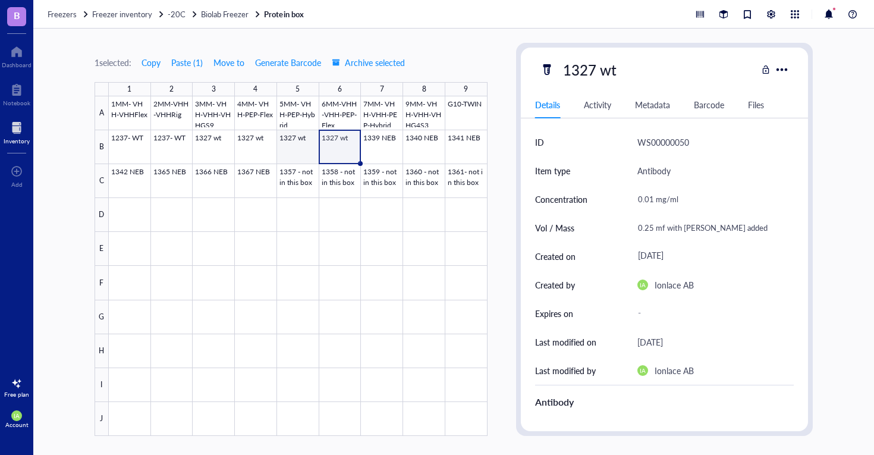
click at [285, 141] on div at bounding box center [298, 265] width 379 height 339
click at [245, 145] on div at bounding box center [298, 265] width 379 height 339
click at [303, 146] on div at bounding box center [298, 265] width 379 height 339
click at [254, 146] on div at bounding box center [298, 265] width 379 height 339
click at [291, 147] on div at bounding box center [298, 265] width 379 height 339
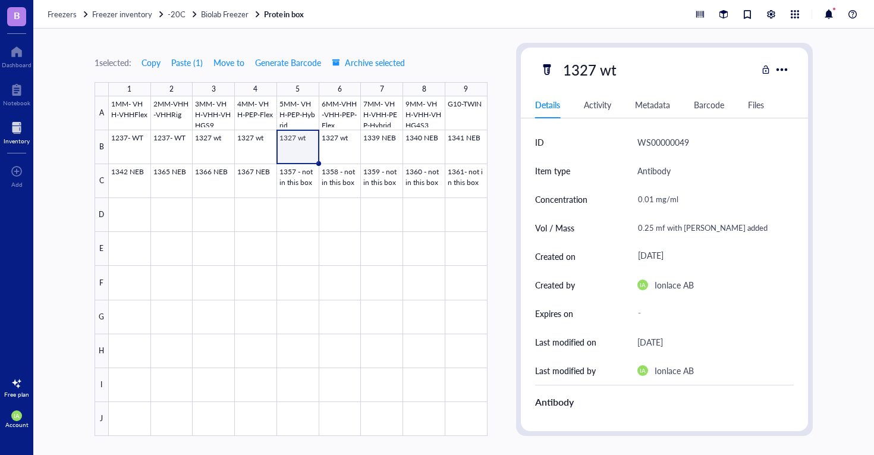
click at [259, 149] on div at bounding box center [298, 265] width 379 height 339
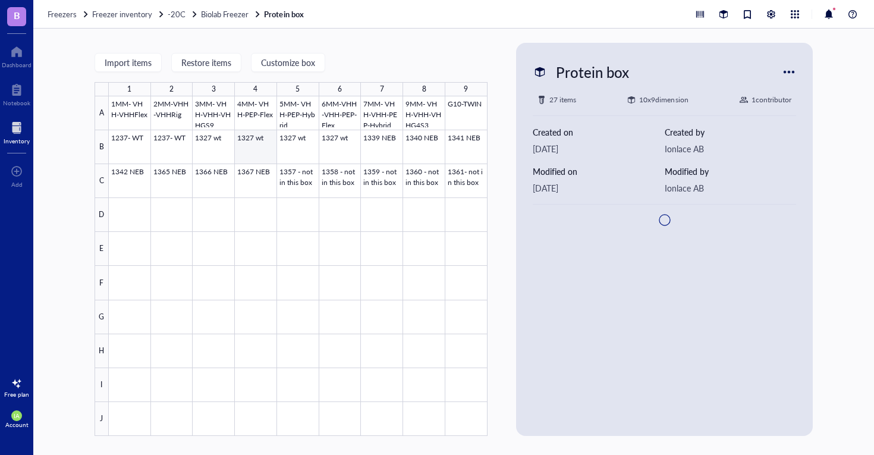
click at [259, 149] on div at bounding box center [298, 265] width 379 height 339
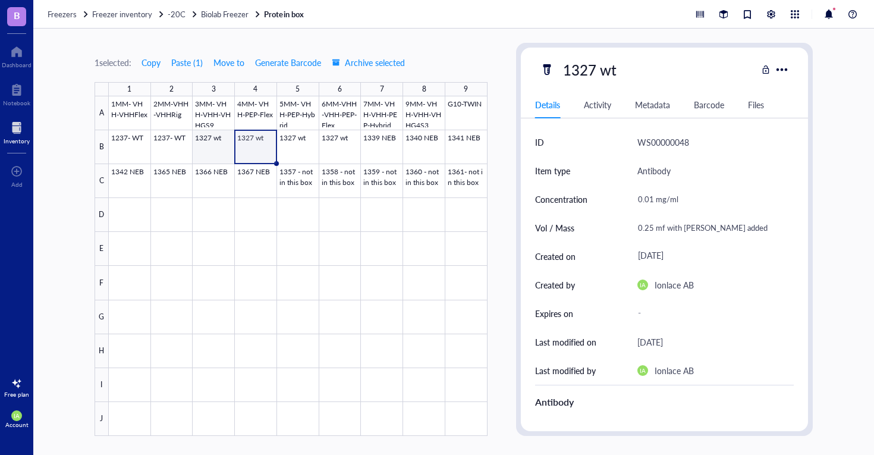
click at [221, 149] on div at bounding box center [298, 265] width 379 height 339
click at [170, 151] on div at bounding box center [298, 265] width 379 height 339
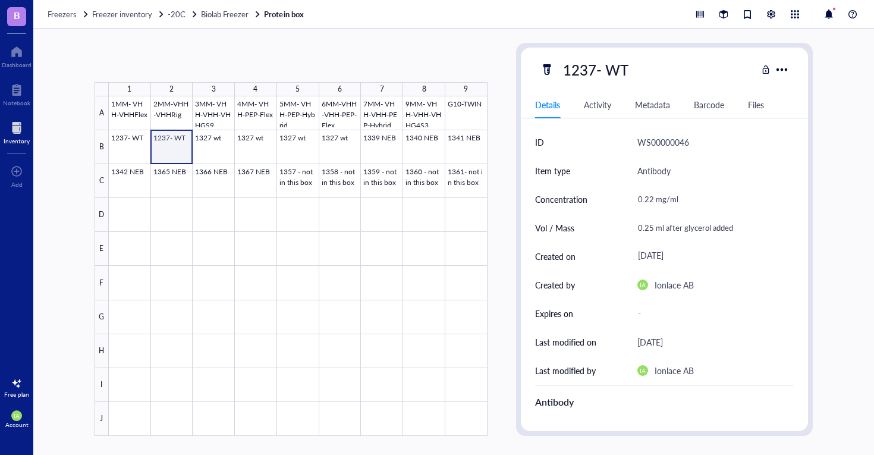
click at [170, 151] on div at bounding box center [298, 265] width 379 height 339
click at [303, 185] on div at bounding box center [298, 265] width 379 height 339
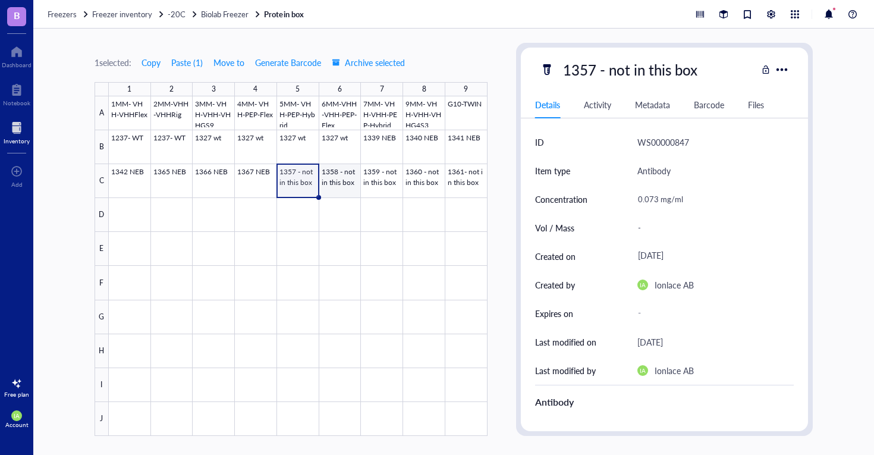
click at [351, 191] on div at bounding box center [298, 265] width 379 height 339
click at [374, 191] on div at bounding box center [298, 265] width 379 height 339
click at [301, 188] on div at bounding box center [298, 265] width 379 height 339
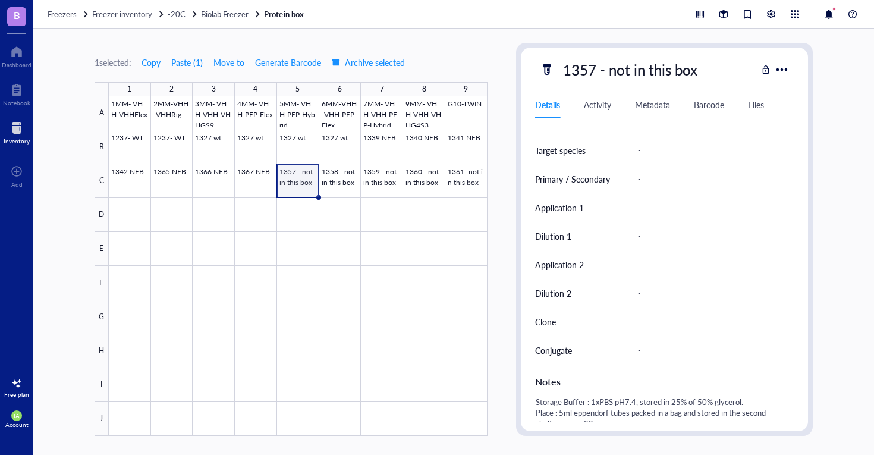
scroll to position [308, 0]
click at [381, 157] on div at bounding box center [298, 265] width 379 height 339
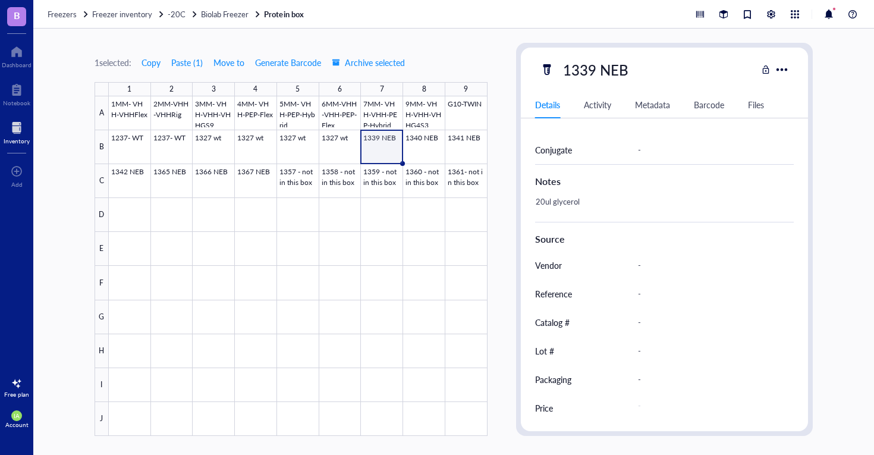
scroll to position [507, 0]
click at [423, 146] on div at bounding box center [298, 265] width 379 height 339
click at [468, 146] on div at bounding box center [298, 265] width 379 height 339
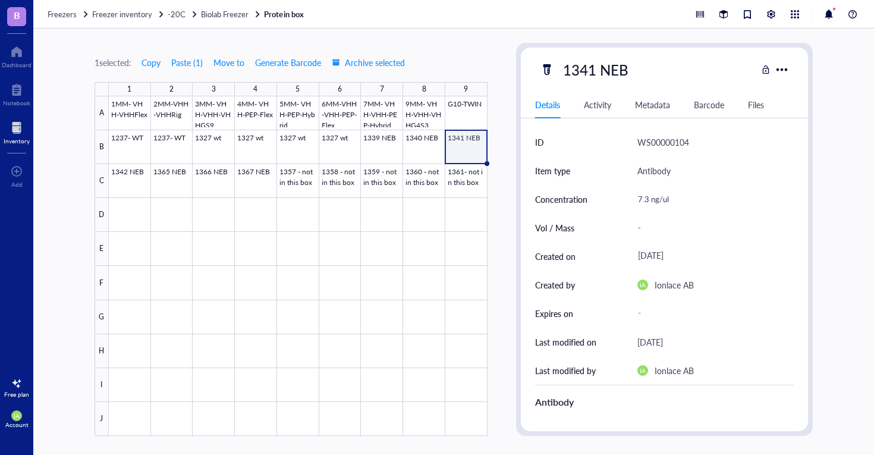
scroll to position [3, 0]
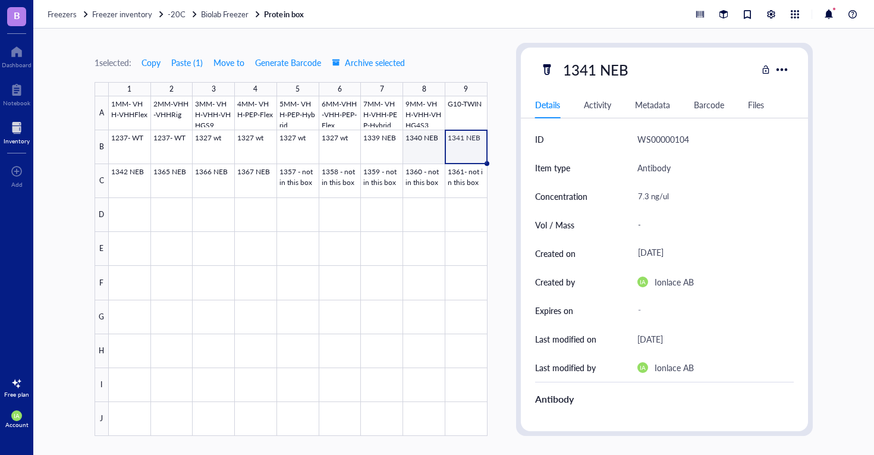
click at [419, 140] on div at bounding box center [298, 265] width 379 height 339
click at [381, 144] on div at bounding box center [298, 265] width 379 height 339
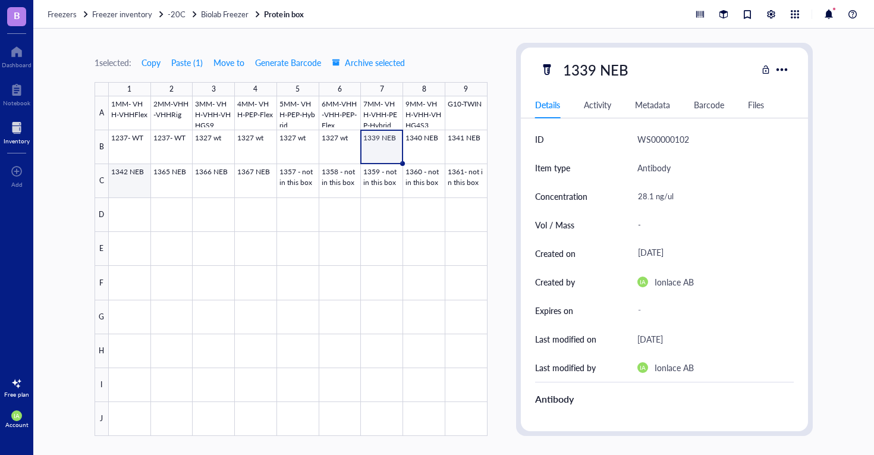
click at [126, 170] on div at bounding box center [298, 265] width 379 height 339
click at [179, 180] on div at bounding box center [298, 265] width 379 height 339
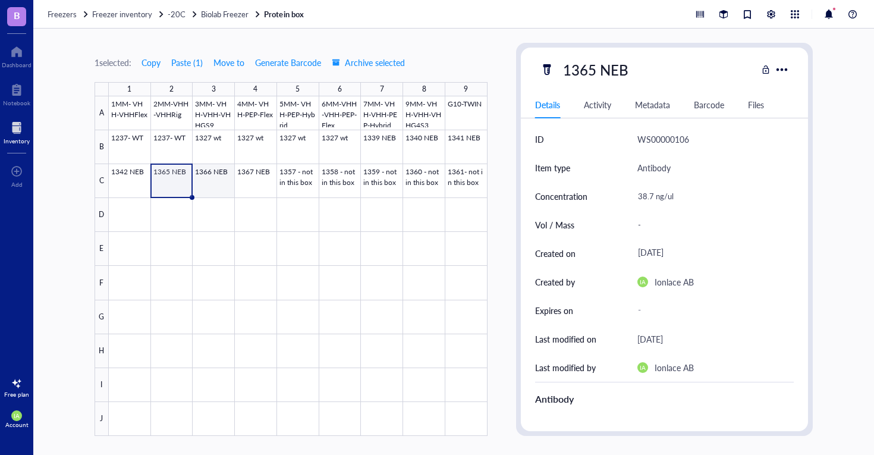
click at [220, 185] on div at bounding box center [298, 265] width 379 height 339
click at [249, 189] on div at bounding box center [298, 265] width 379 height 339
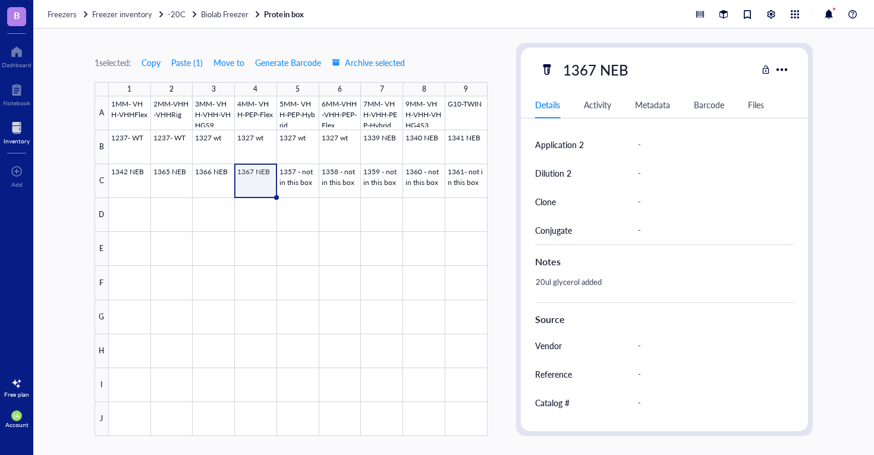
scroll to position [507, 0]
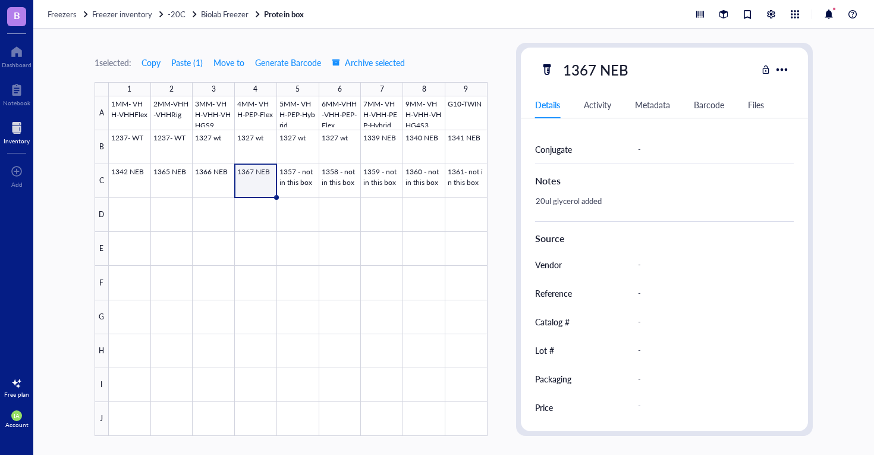
click at [502, 178] on div "1 selected: Copy Paste ( 1 ) Move to Generate Barcode Archive selected 1 2 3 4 …" at bounding box center [453, 242] width 841 height 426
click at [496, 194] on div "1 selected: Copy Paste ( 1 ) Move to Generate Barcode Archive selected 1 2 3 4 …" at bounding box center [453, 242] width 841 height 426
click at [333, 188] on div at bounding box center [298, 265] width 379 height 339
click at [293, 188] on div at bounding box center [298, 265] width 379 height 339
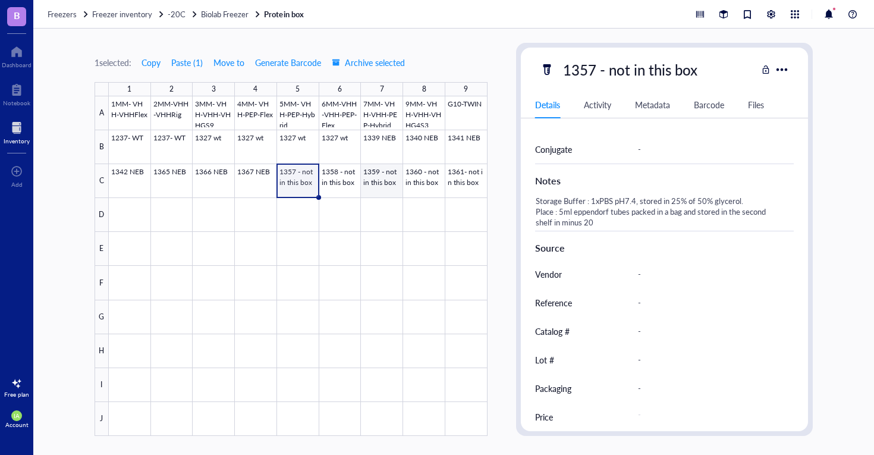
click at [386, 191] on div at bounding box center [298, 265] width 379 height 339
click at [433, 191] on div at bounding box center [298, 265] width 379 height 339
click at [461, 191] on div at bounding box center [298, 265] width 379 height 339
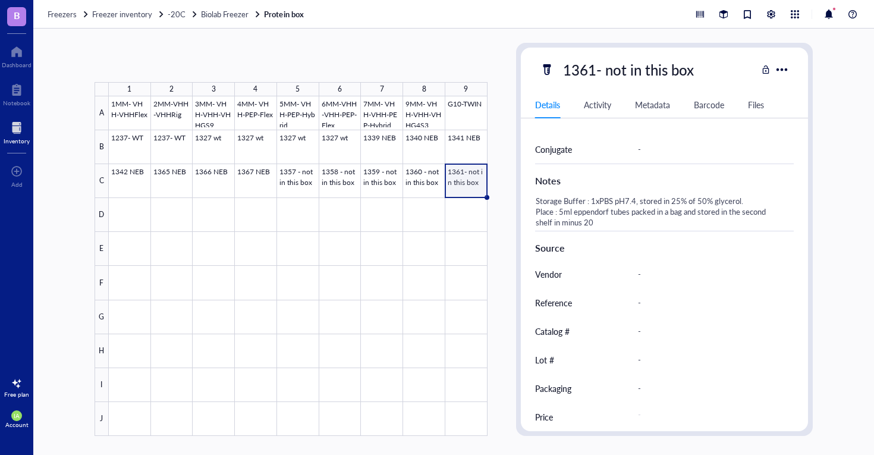
click at [0, 0] on div "1MM- VHH-VHHFlex 2MM-VHH-VHHRig 3MM- VHH-VHH-VHHGS9 4MM- VHH-PEP-Flex 5MM- VHH-…" at bounding box center [0, 0] width 0 height 0
click at [404, 183] on div at bounding box center [298, 265] width 379 height 339
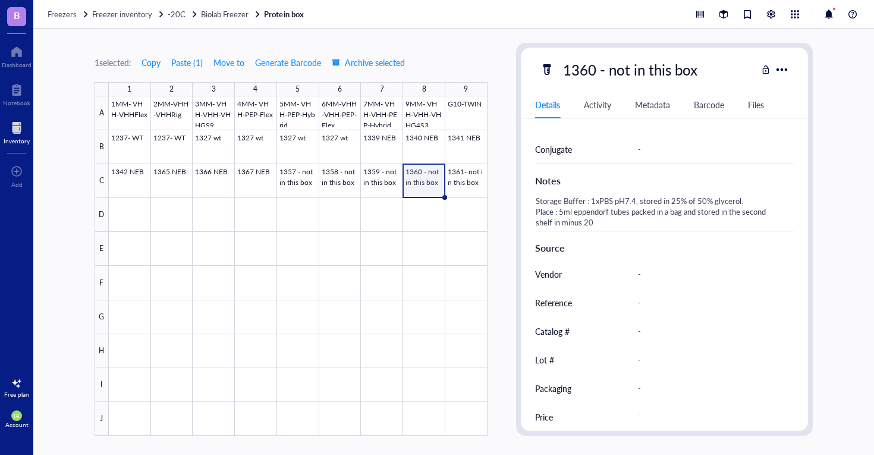
click at [372, 184] on div at bounding box center [298, 265] width 379 height 339
click at [344, 181] on div at bounding box center [298, 265] width 379 height 339
click at [297, 183] on div at bounding box center [298, 265] width 379 height 339
click at [479, 51] on div "1 selected: Copy Paste ( 1 ) Move to Generate Barcode Archive selected 1 2 3 4 …" at bounding box center [291, 239] width 393 height 393
click at [496, 133] on div "1 selected: Copy Paste ( 1 ) Move to Generate Barcode Archive selected 1 2 3 4 …" at bounding box center [453, 242] width 841 height 426
